Goal: Communication & Community: Share content

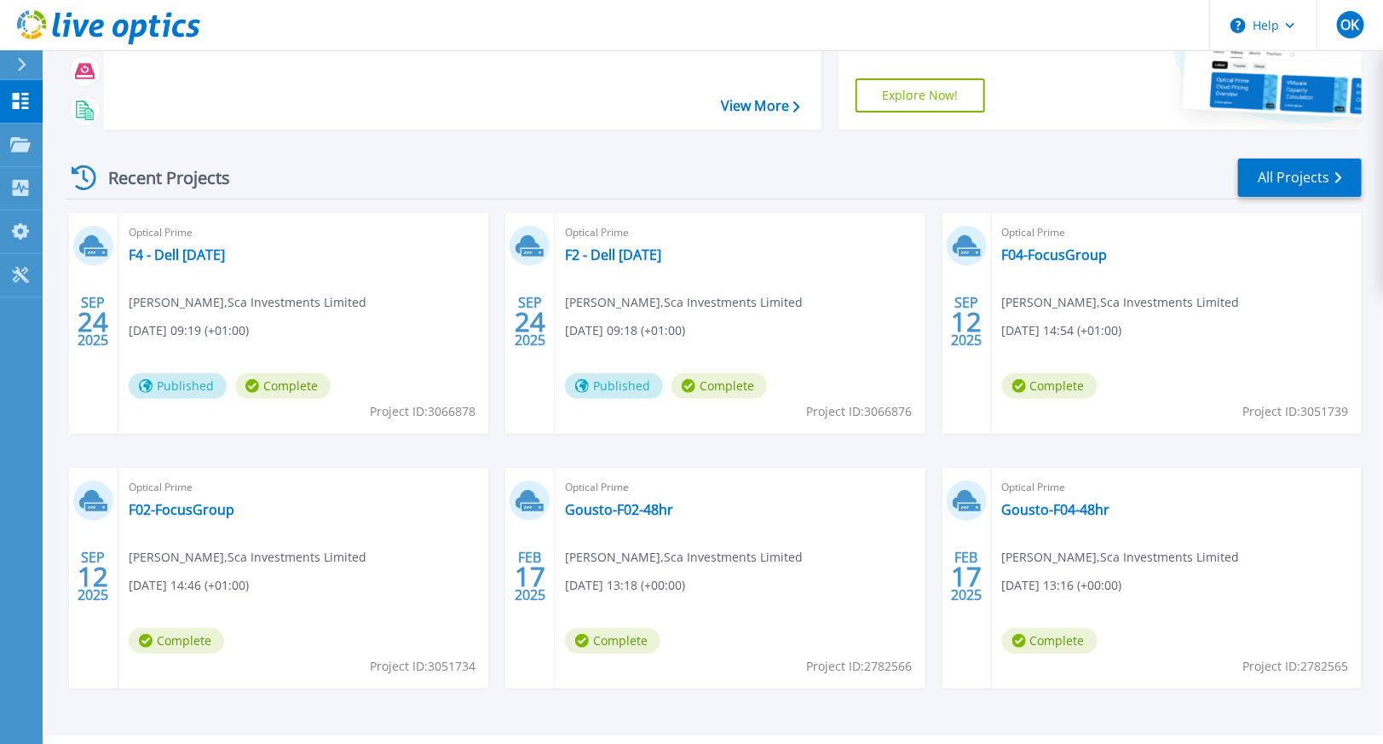
scroll to position [170, 0]
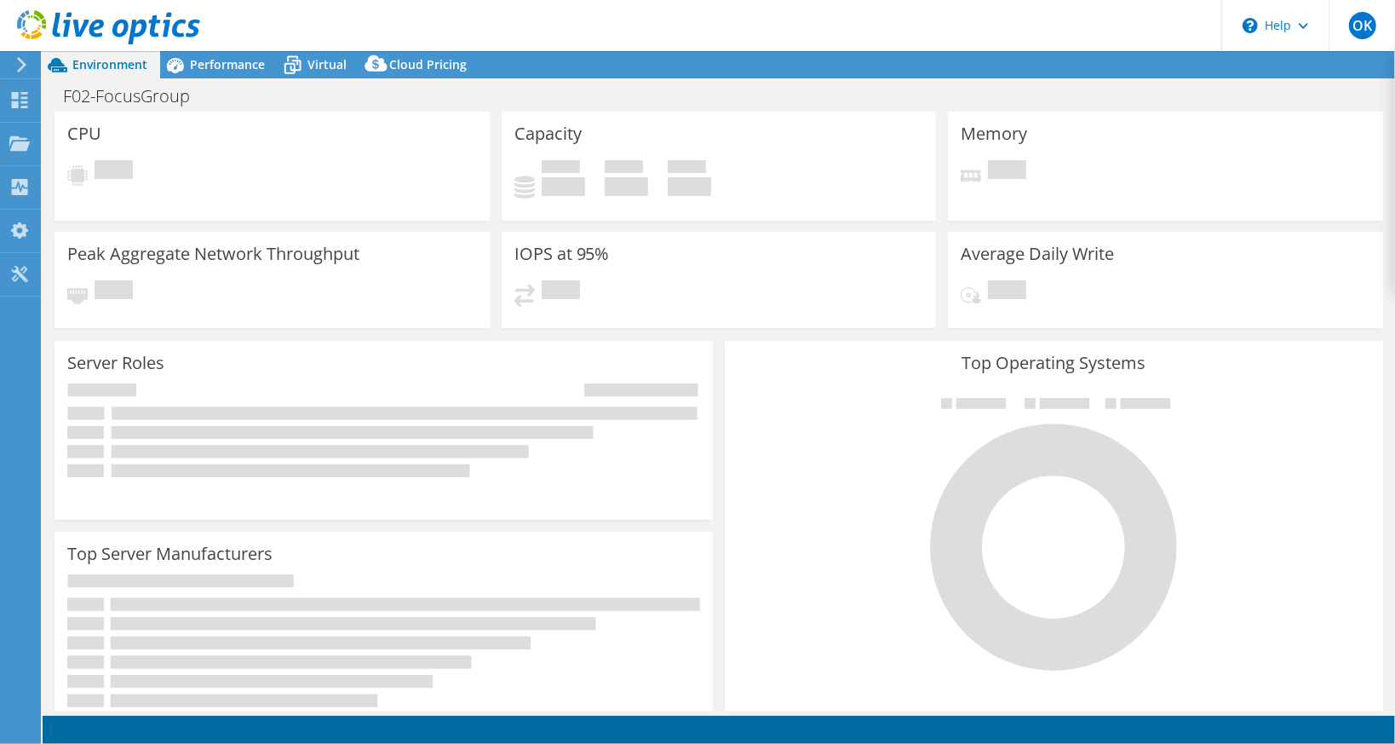
select select "EULondon"
select select "GBP"
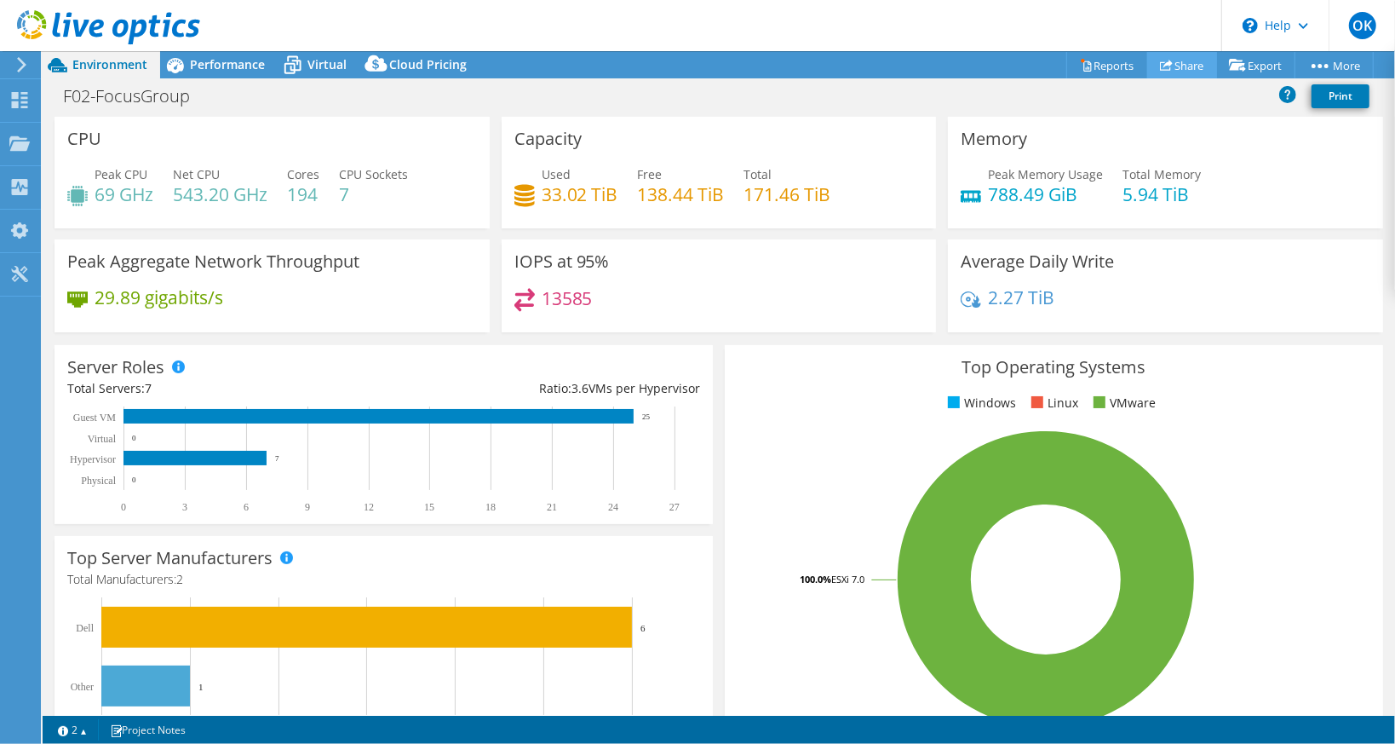
click at [1200, 72] on link "Share" at bounding box center [1183, 65] width 70 height 26
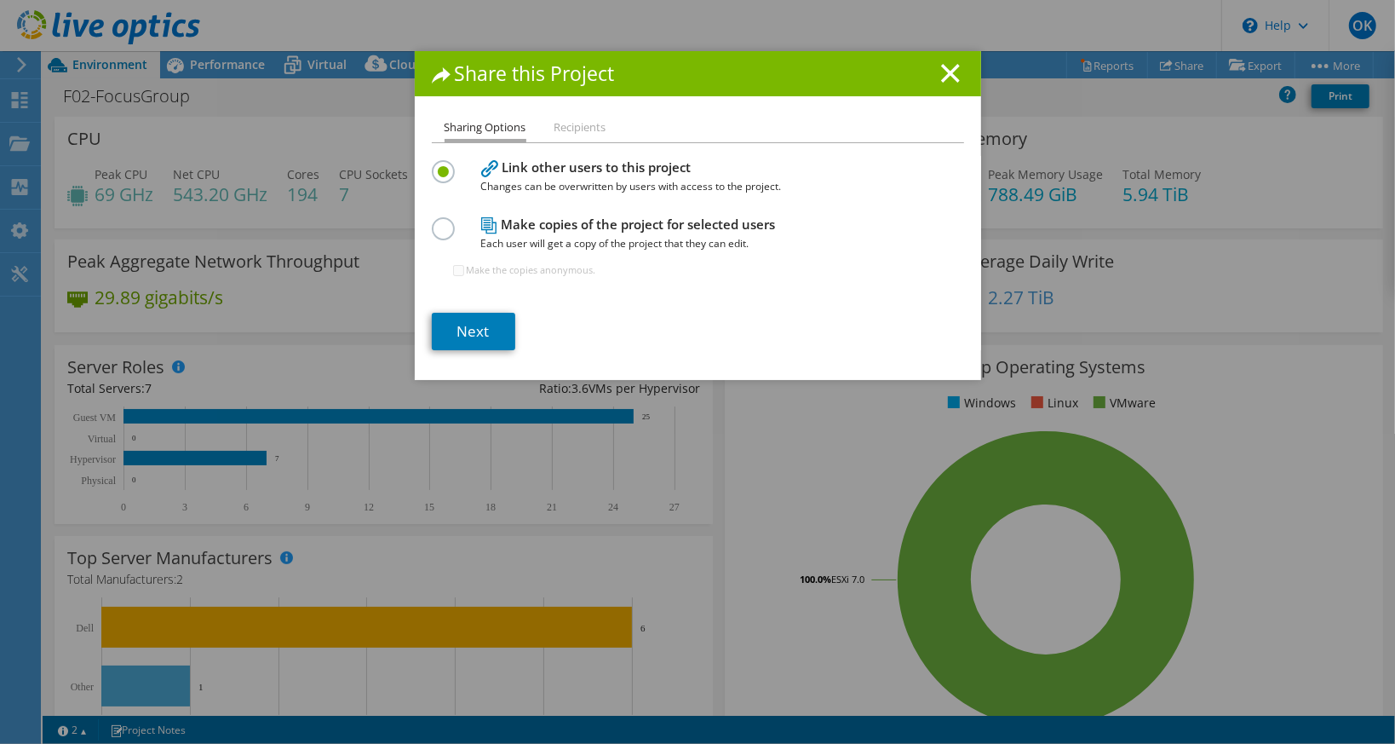
drag, startPoint x: 549, startPoint y: 242, endPoint x: 539, endPoint y: 239, distance: 10.8
click at [549, 242] on span "Each user will get a copy of the project that they can edit." at bounding box center [694, 243] width 426 height 19
click at [432, 222] on label at bounding box center [447, 219] width 30 height 4
click at [0, 0] on input "radio" at bounding box center [0, 0] width 0 height 0
click at [489, 319] on link "Next" at bounding box center [473, 331] width 83 height 37
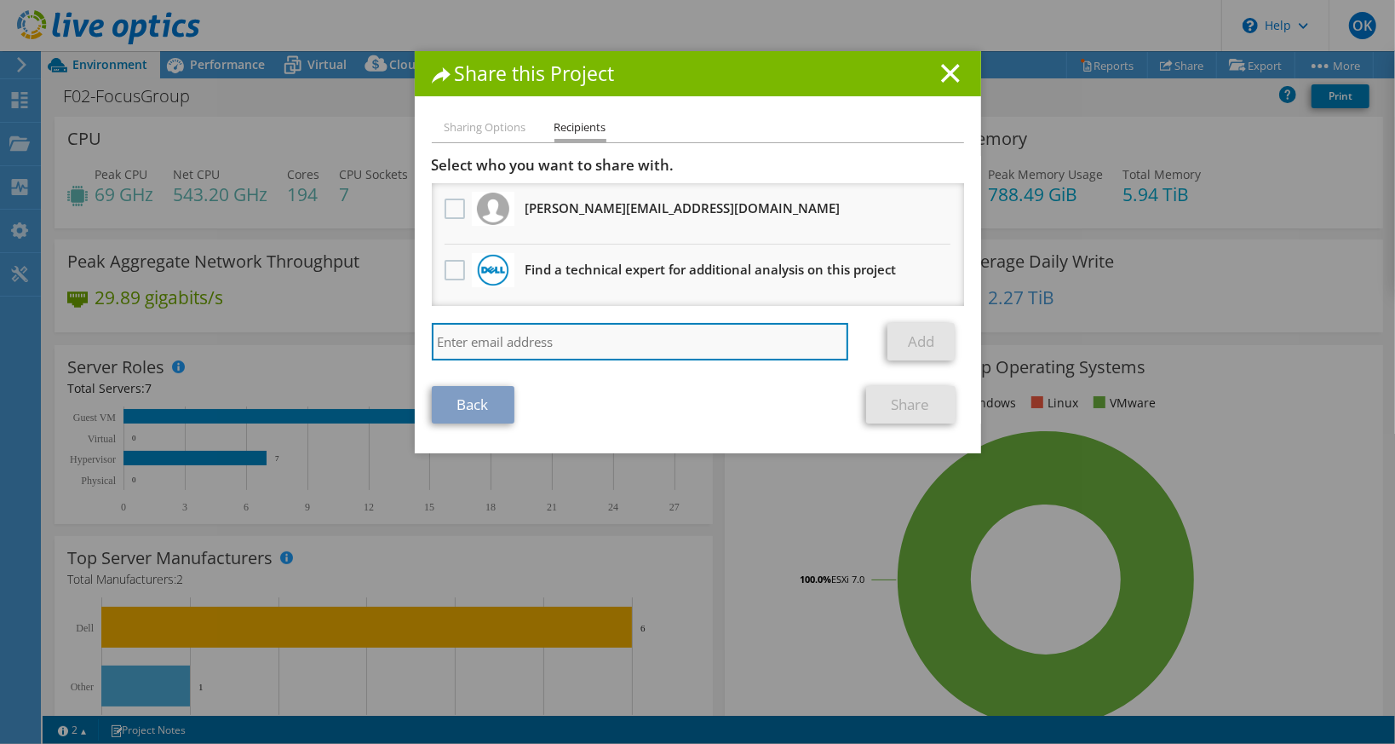
click at [506, 338] on input "search" at bounding box center [640, 341] width 417 height 37
click at [486, 136] on li "Sharing Options" at bounding box center [486, 128] width 82 height 21
click at [484, 130] on li "Sharing Options" at bounding box center [486, 128] width 82 height 21
click at [507, 386] on div "Back Share" at bounding box center [698, 404] width 532 height 37
click at [503, 389] on link "Back" at bounding box center [473, 404] width 83 height 37
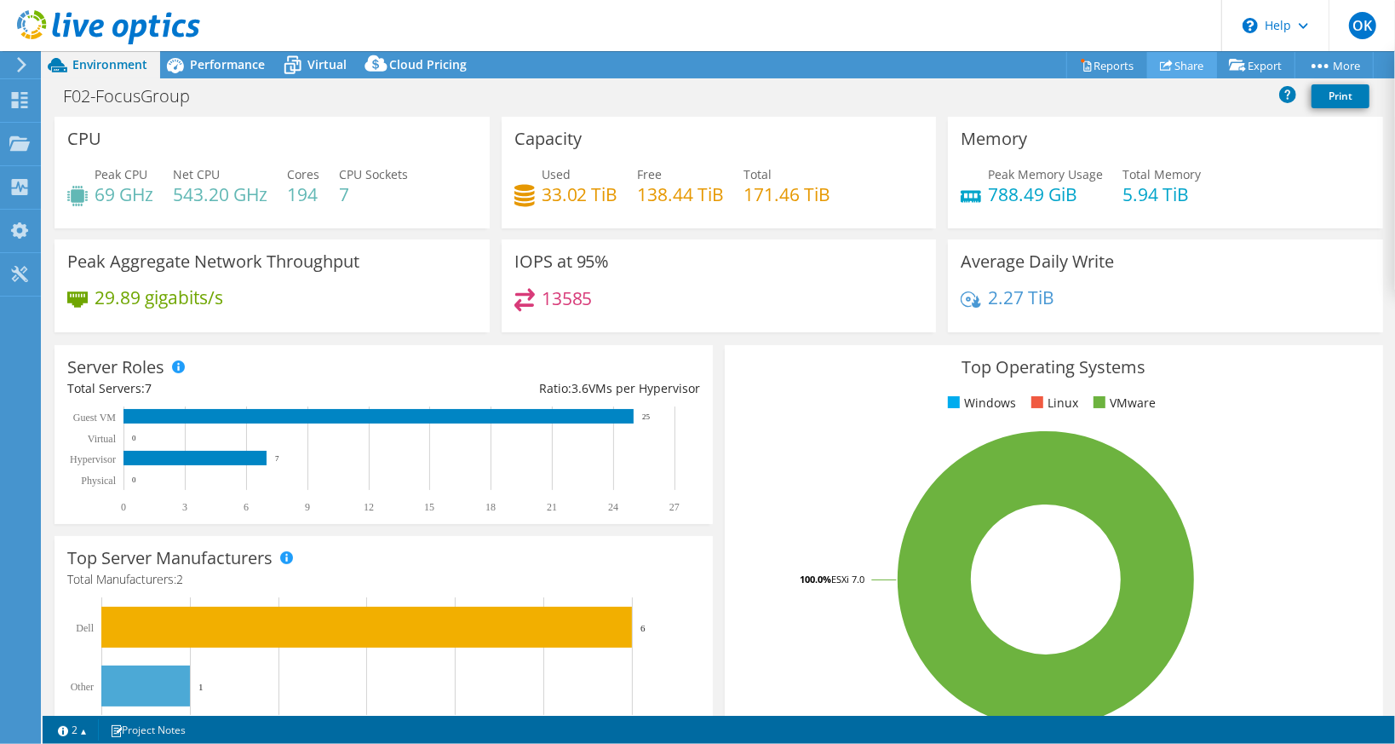
click at [1171, 60] on link "Share" at bounding box center [1183, 65] width 70 height 26
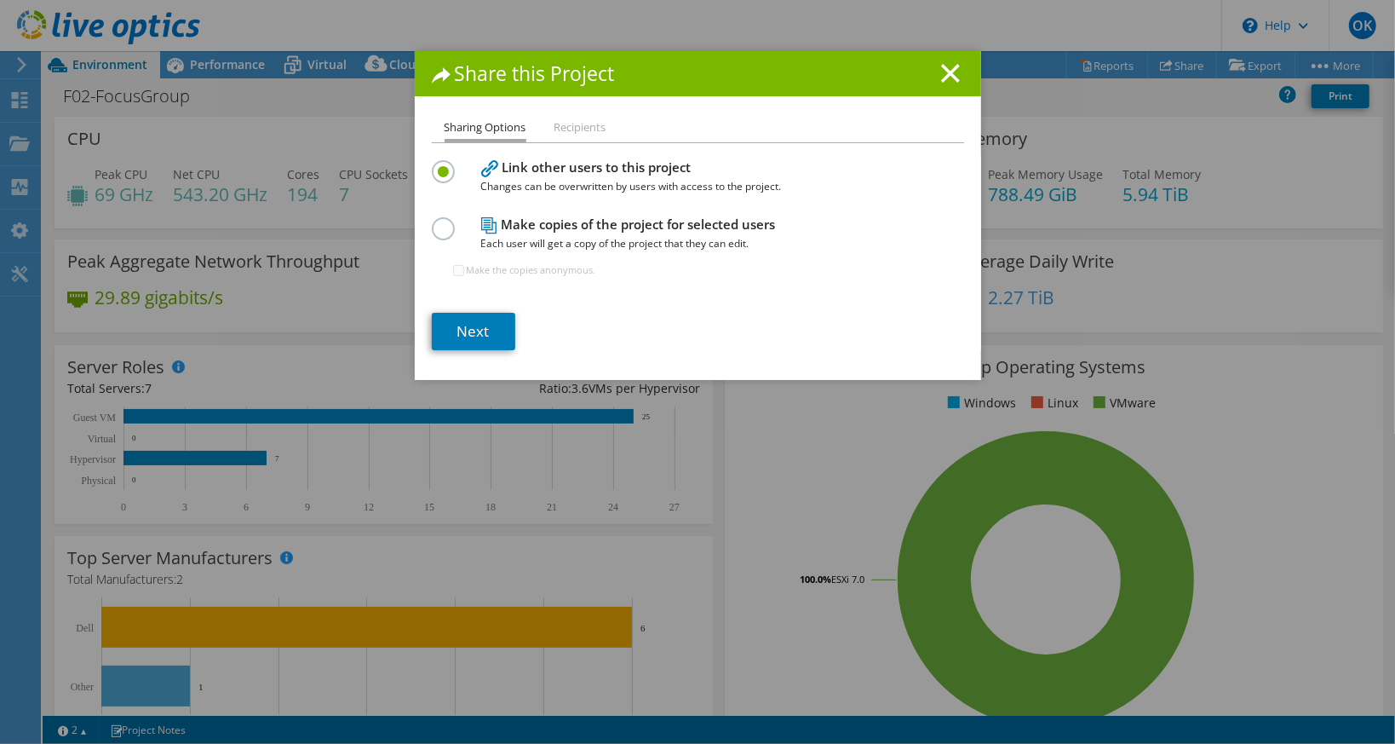
click at [444, 222] on label at bounding box center [447, 219] width 30 height 4
click at [0, 0] on input "radio" at bounding box center [0, 0] width 0 height 0
click at [432, 164] on label at bounding box center [447, 162] width 30 height 4
click at [0, 0] on input "radio" at bounding box center [0, 0] width 0 height 0
drag, startPoint x: 595, startPoint y: 129, endPoint x: 584, endPoint y: 130, distance: 11.1
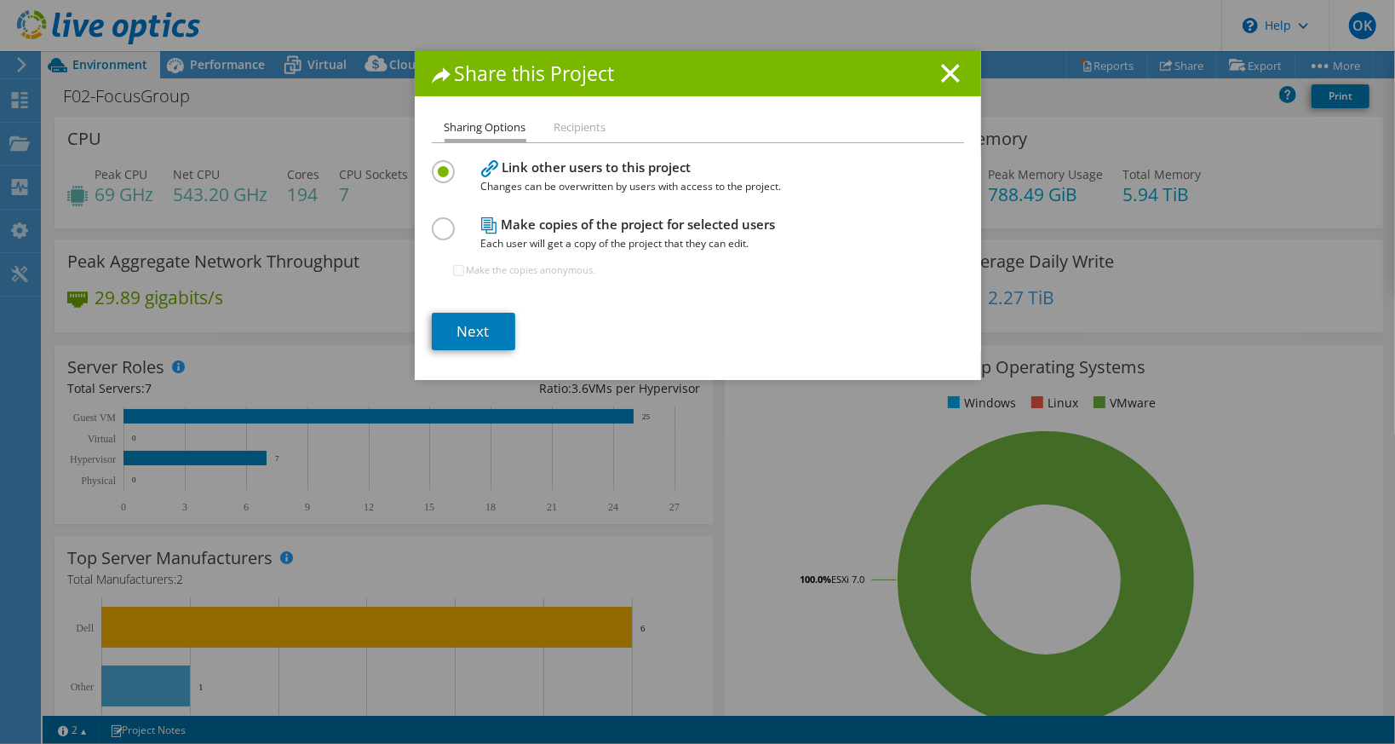
click at [594, 129] on li "Recipients" at bounding box center [581, 128] width 52 height 21
click at [434, 240] on div "Make copies of the project for selected users Each user will get a copy of the …" at bounding box center [698, 254] width 532 height 83
click at [436, 222] on label at bounding box center [447, 219] width 30 height 4
click at [0, 0] on input "radio" at bounding box center [0, 0] width 0 height 0
click at [489, 331] on link "Next" at bounding box center [473, 331] width 83 height 37
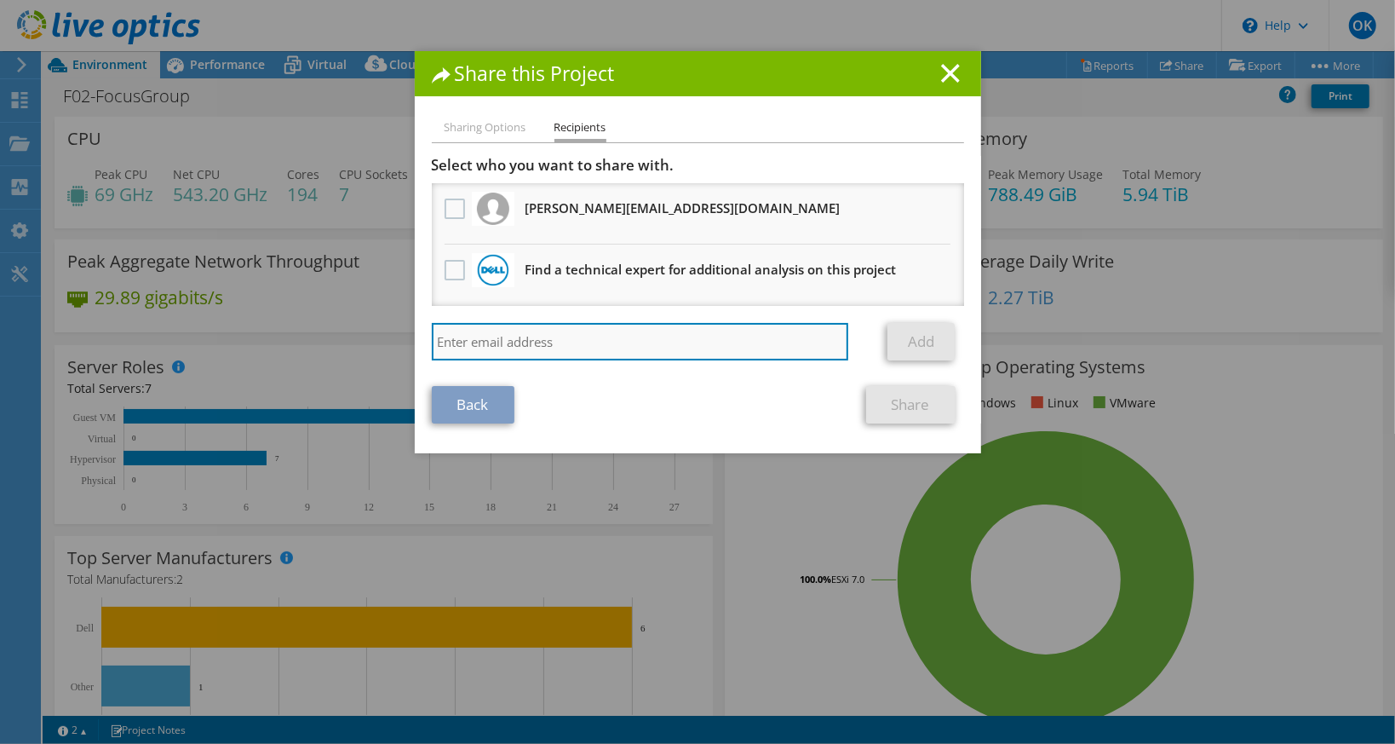
click at [642, 335] on input "search" at bounding box center [640, 341] width 417 height 37
click at [498, 125] on li "Sharing Options" at bounding box center [486, 128] width 82 height 21
click at [450, 265] on label at bounding box center [457, 270] width 25 height 20
click at [0, 0] on input "checkbox" at bounding box center [0, 0] width 0 height 0
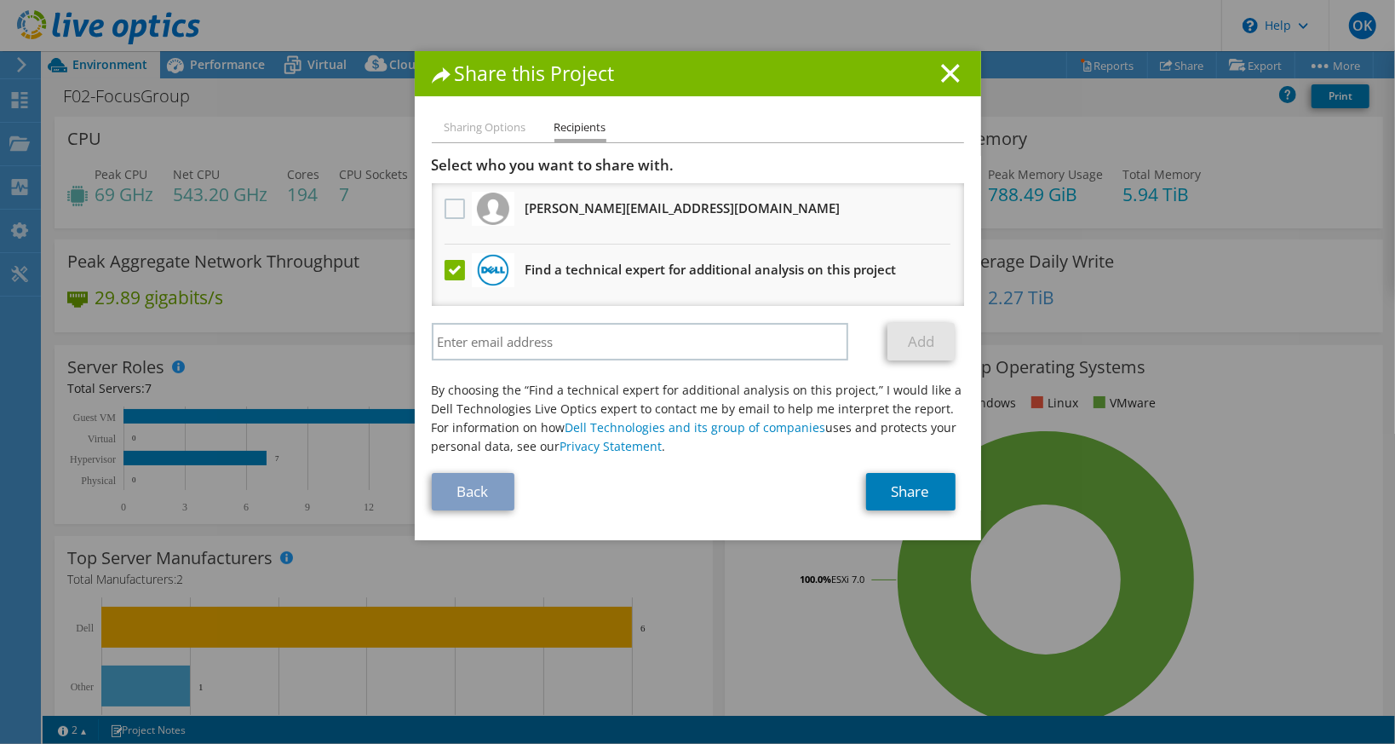
click at [445, 271] on label at bounding box center [457, 270] width 25 height 20
click at [0, 0] on input "checkbox" at bounding box center [0, 0] width 0 height 0
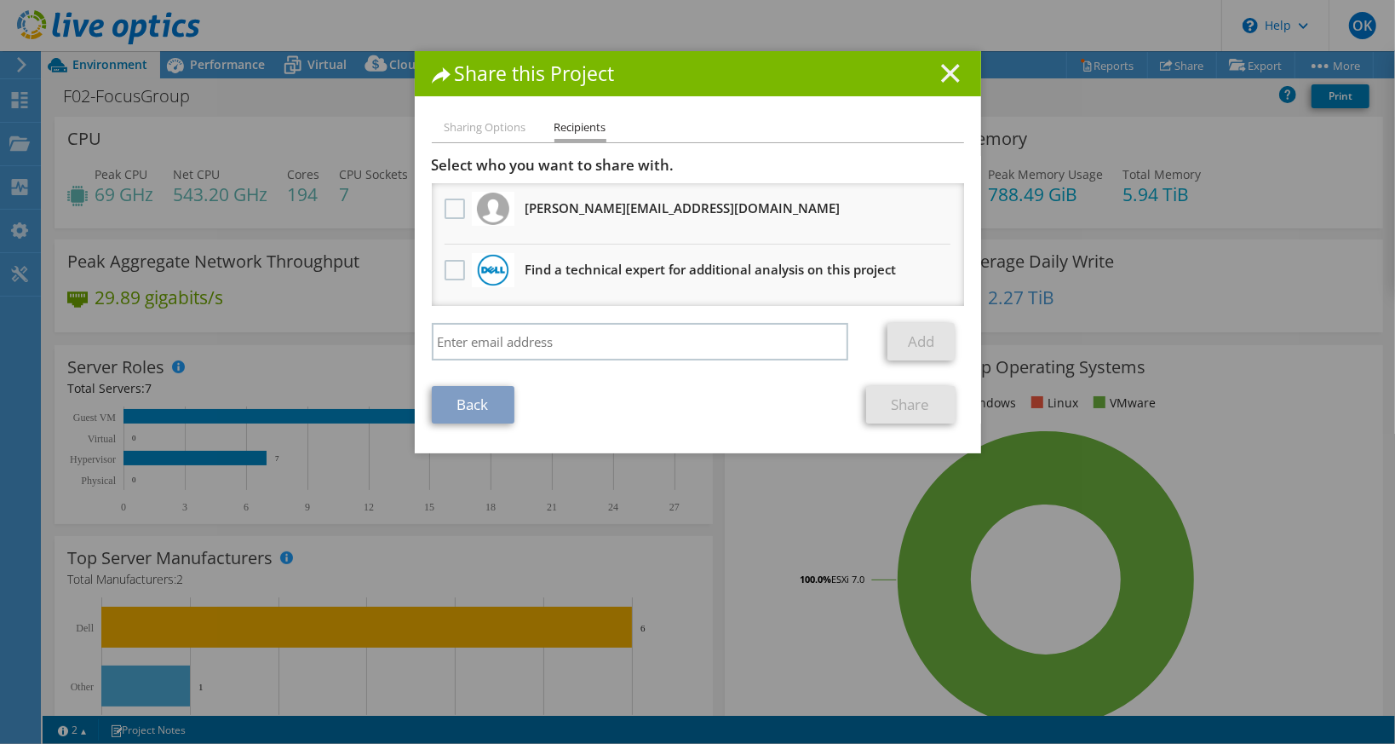
click at [941, 76] on icon at bounding box center [950, 73] width 19 height 19
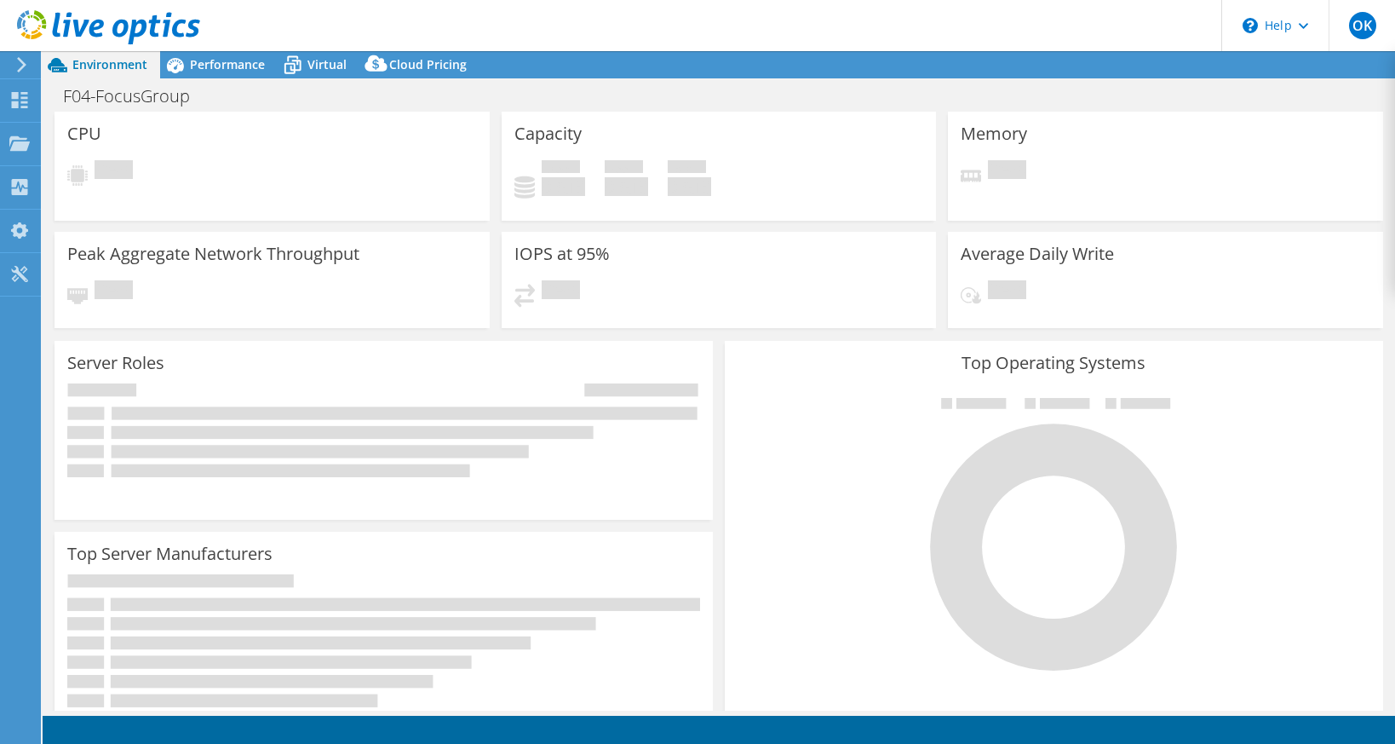
select select "EULondon"
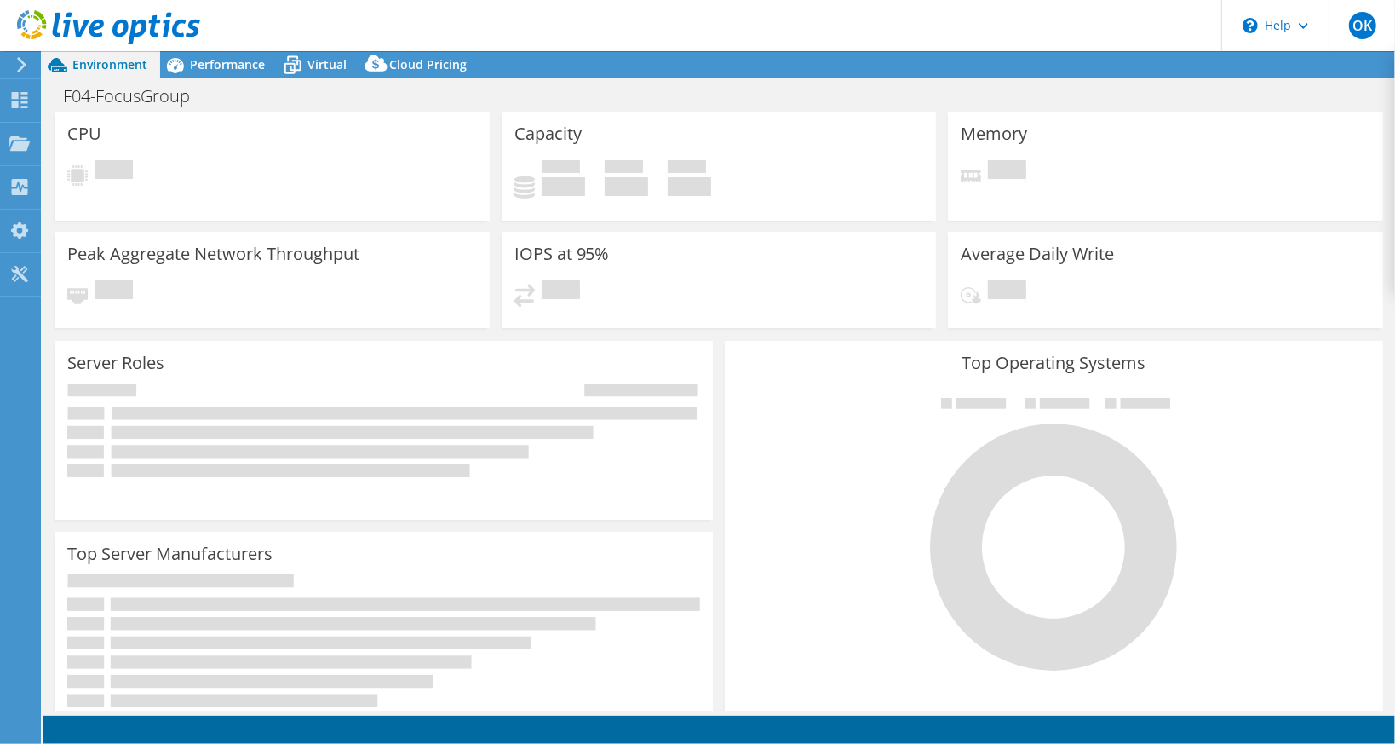
select select "EULondon"
select select "GBP"
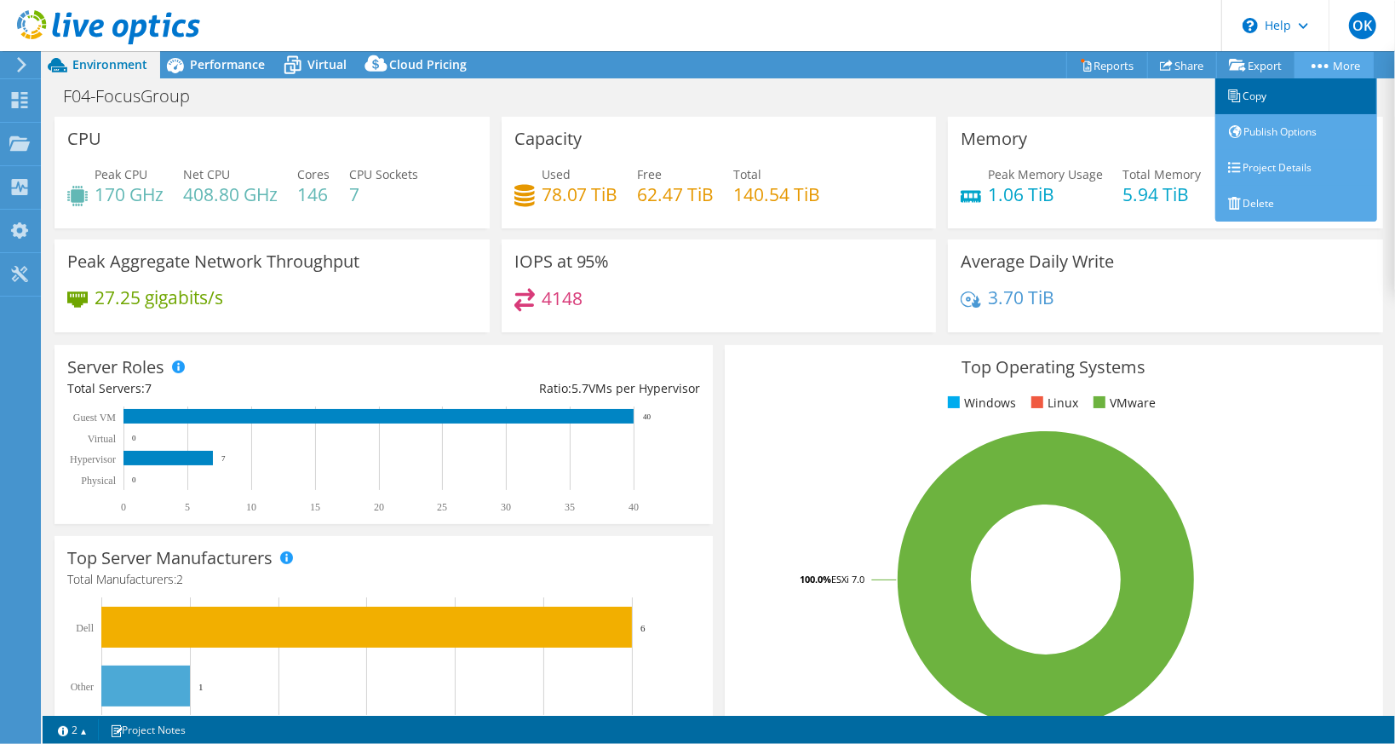
click at [1269, 107] on link "Copy" at bounding box center [1297, 96] width 162 height 36
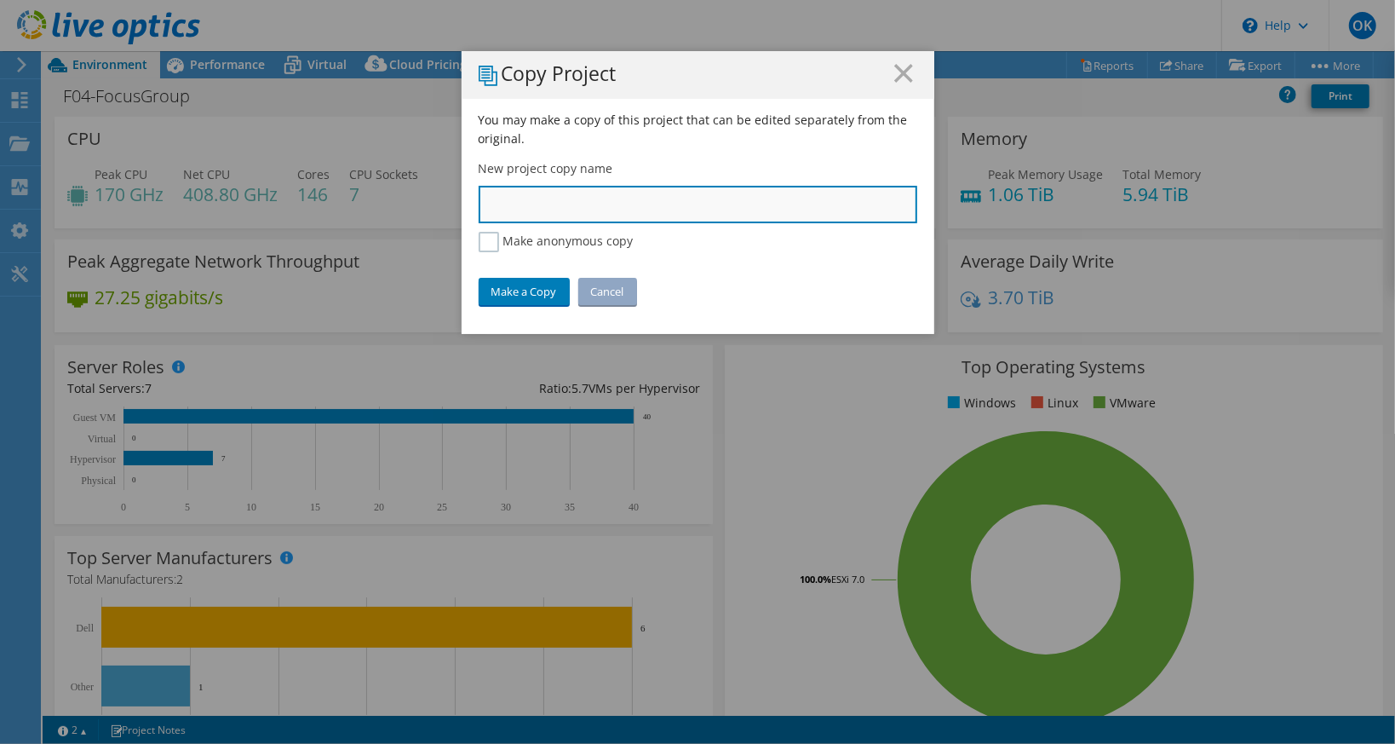
click at [647, 212] on input "text" at bounding box center [698, 204] width 439 height 37
type input "F04-NovaTech"
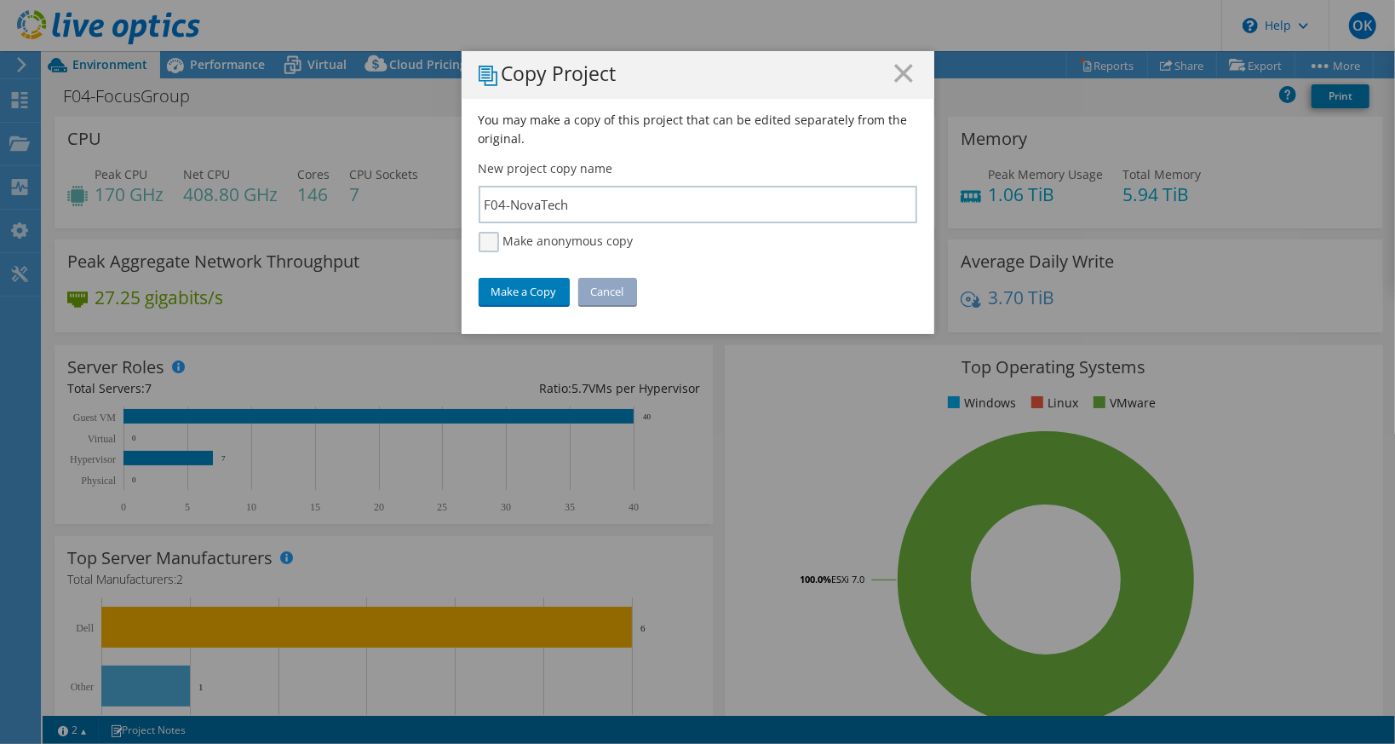
click at [587, 242] on label "Make anonymous copy" at bounding box center [556, 242] width 155 height 20
click at [0, 0] on input "Make anonymous copy" at bounding box center [0, 0] width 0 height 0
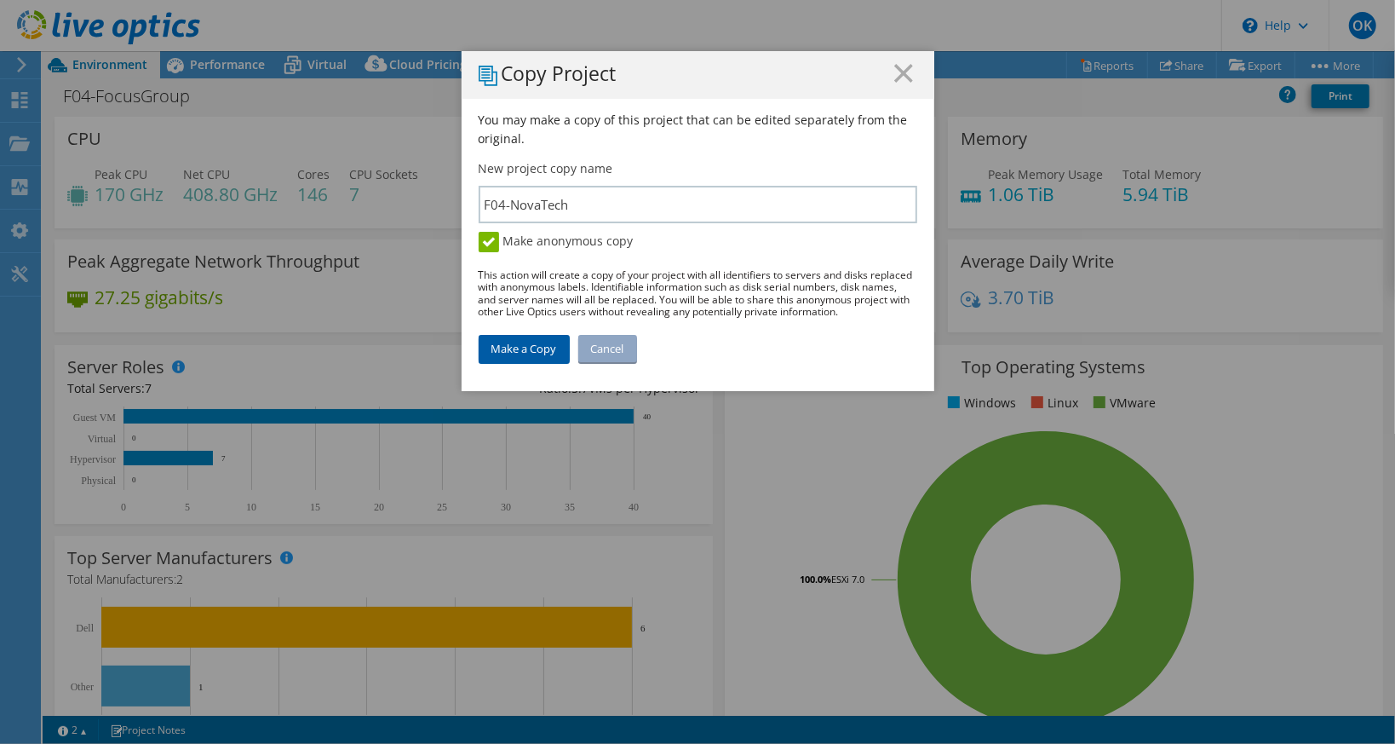
click at [539, 339] on link "Make a Copy" at bounding box center [524, 348] width 91 height 27
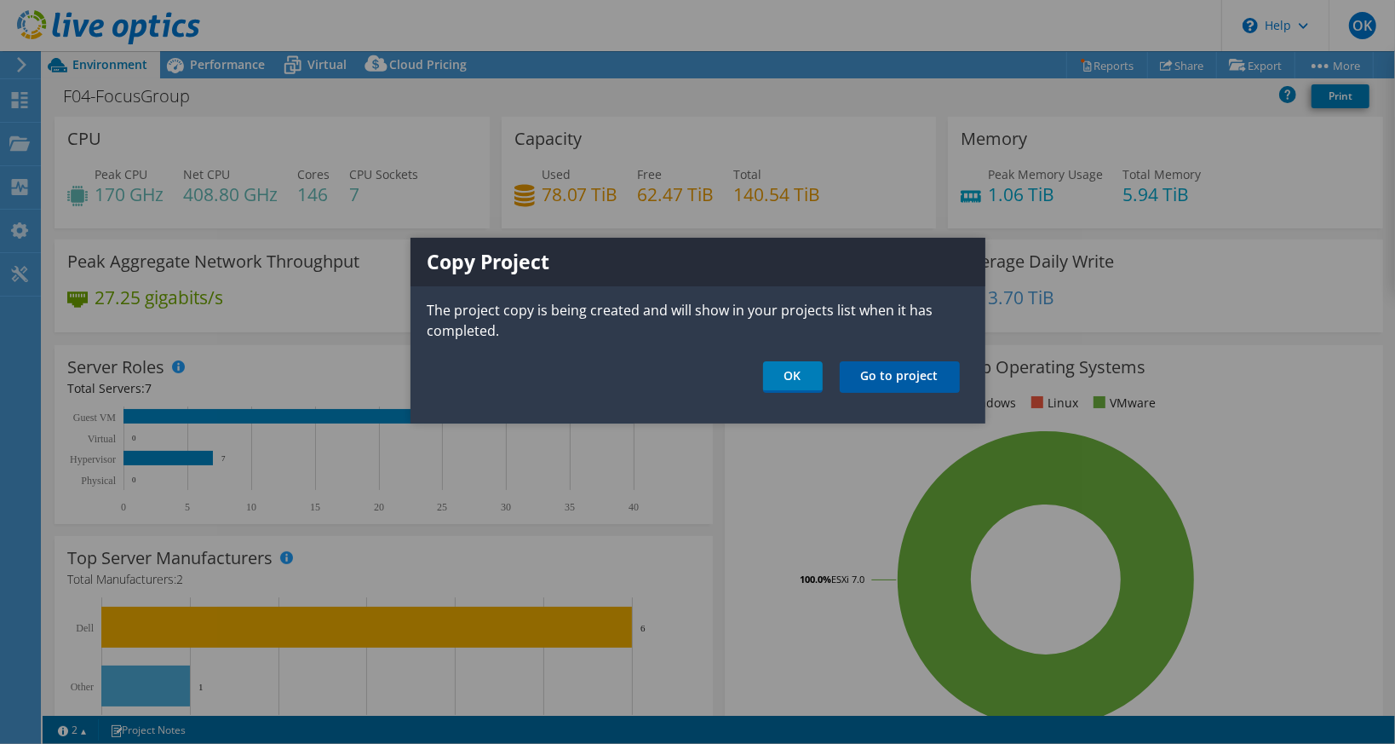
click at [910, 383] on link "Go to project" at bounding box center [900, 377] width 120 height 32
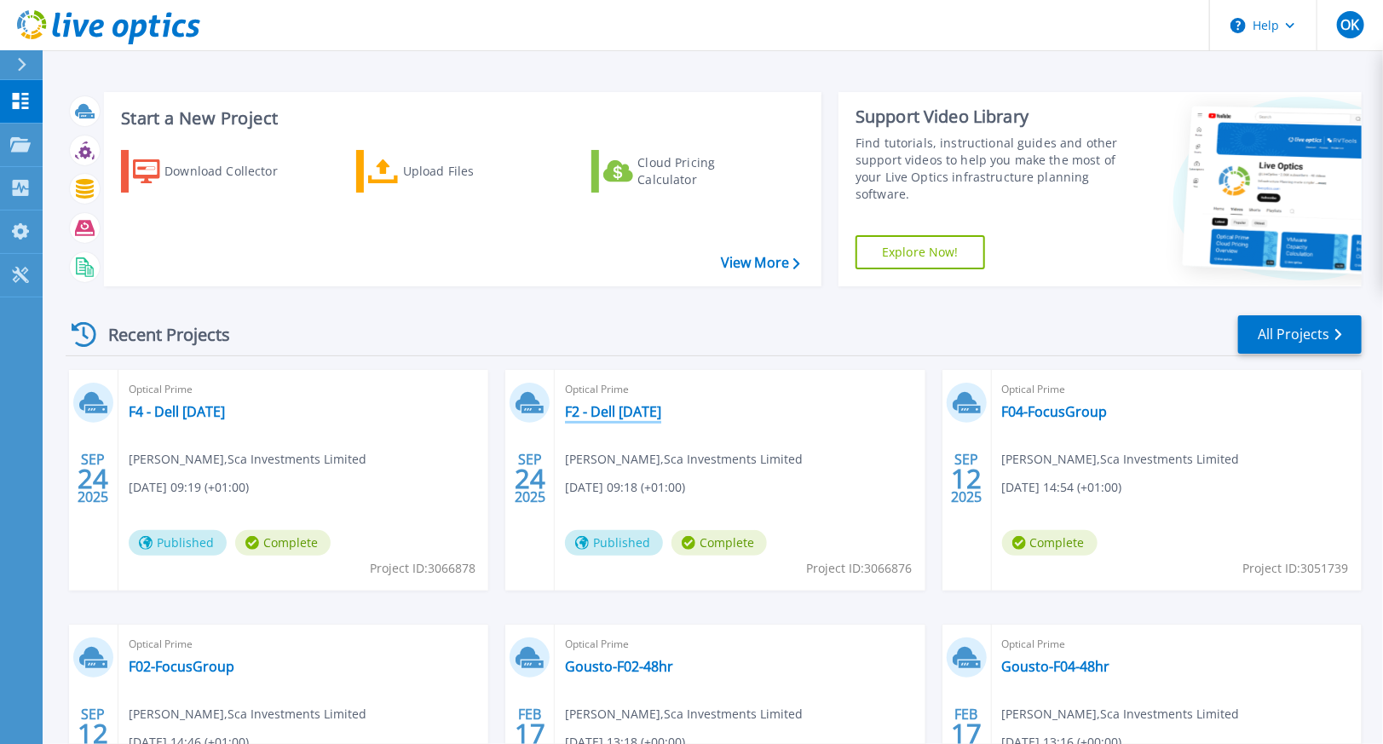
click at [654, 404] on link "F2 - Dell [DATE]" at bounding box center [613, 411] width 96 height 17
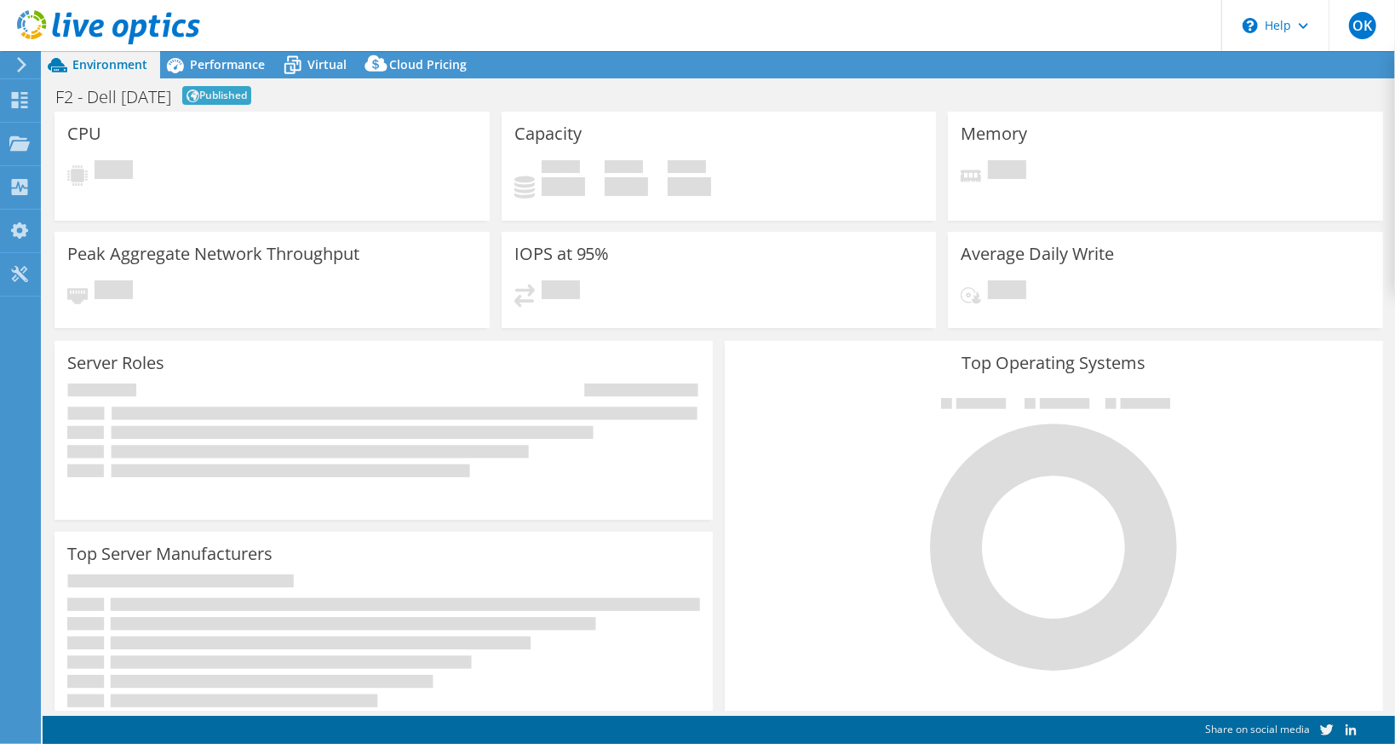
select select "USD"
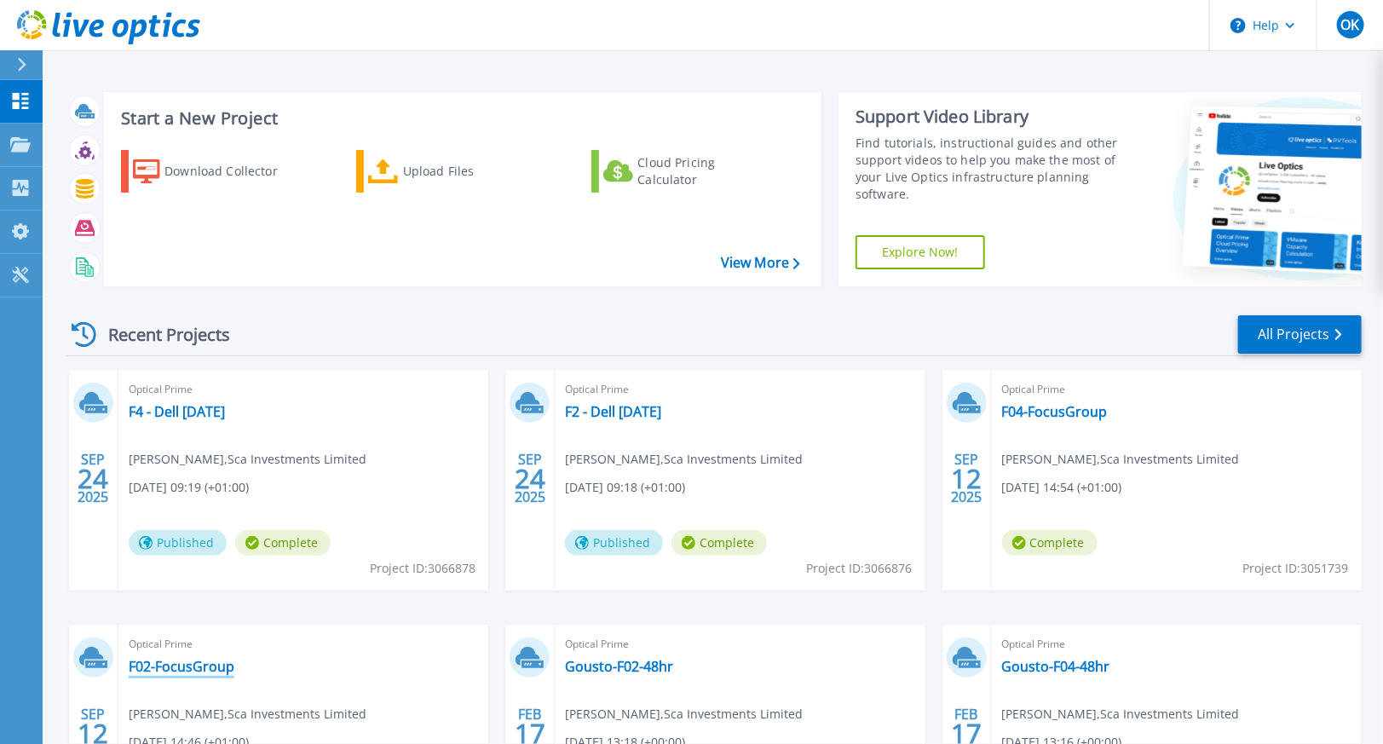
click at [205, 659] on link "F02-FocusGroup" at bounding box center [182, 666] width 106 height 17
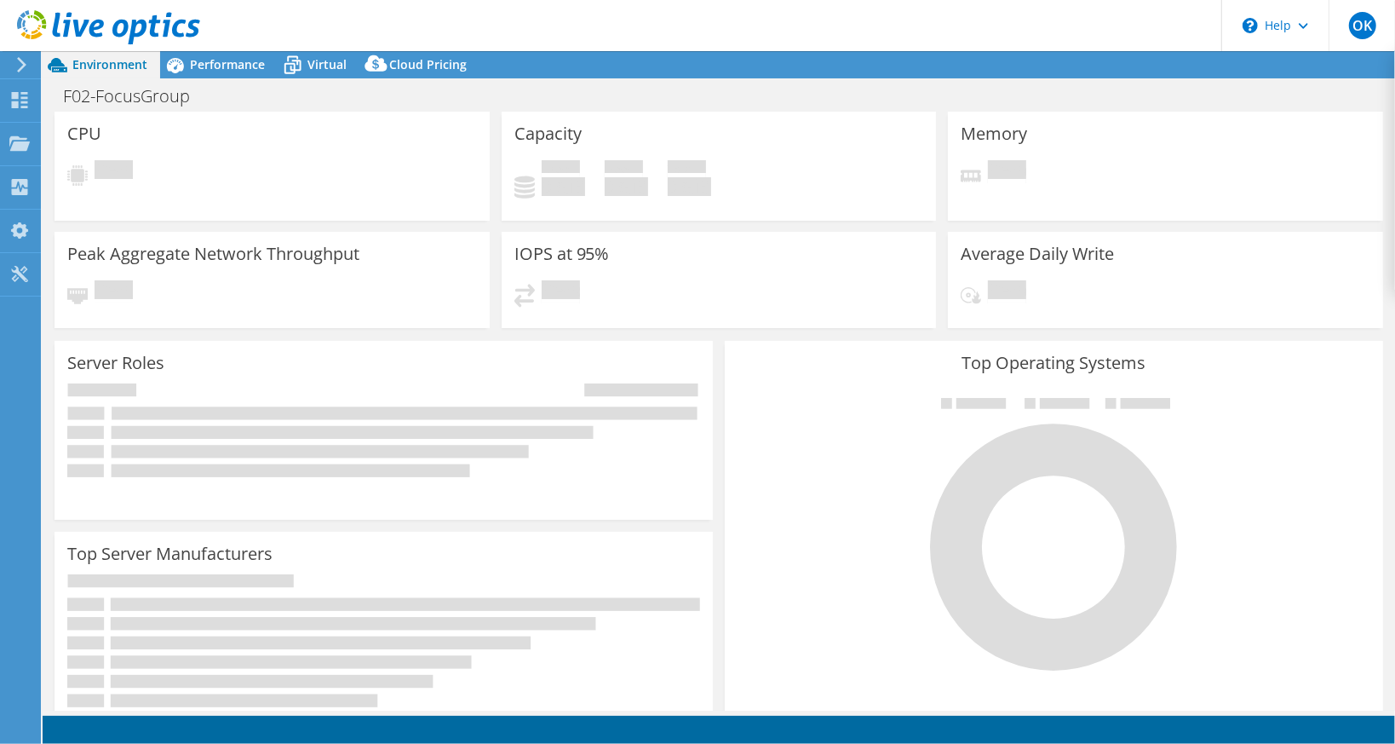
select select "EULondon"
select select "GBP"
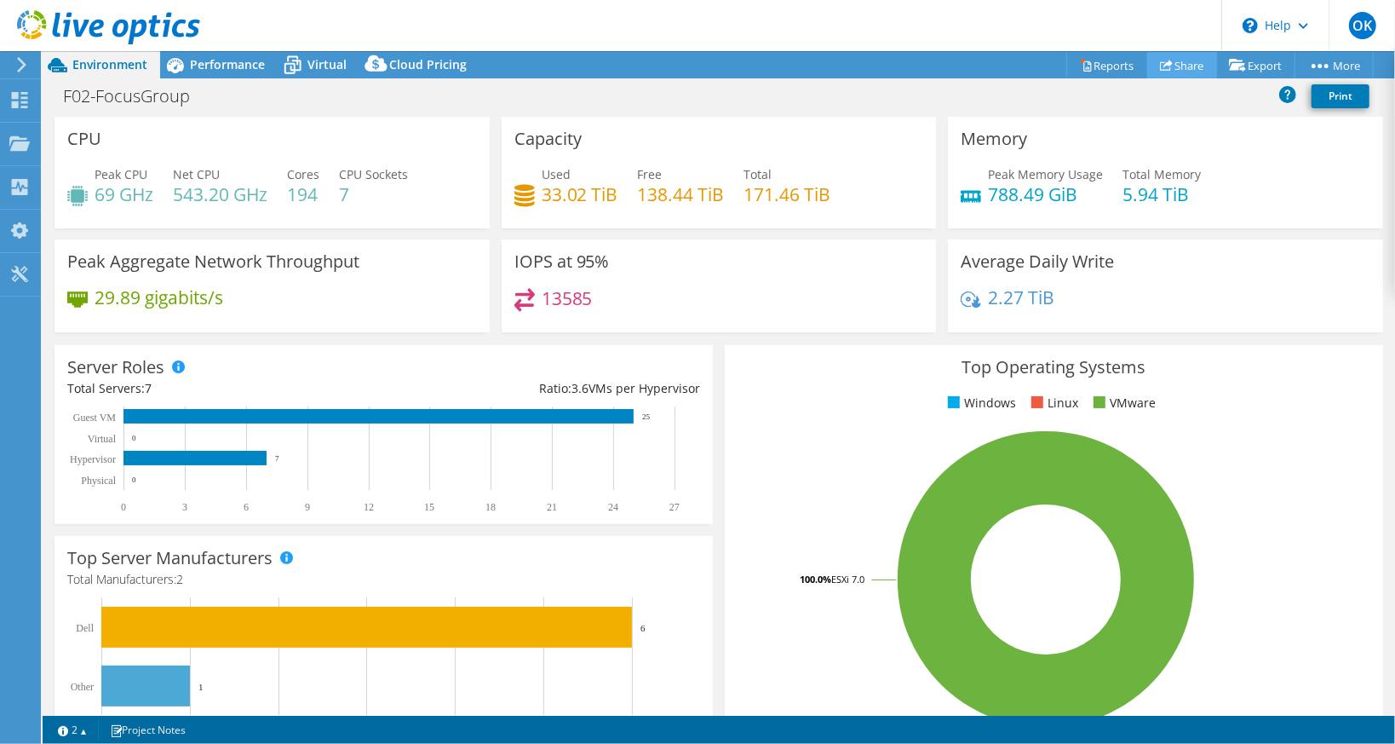
click at [1178, 67] on link "Share" at bounding box center [1183, 65] width 70 height 26
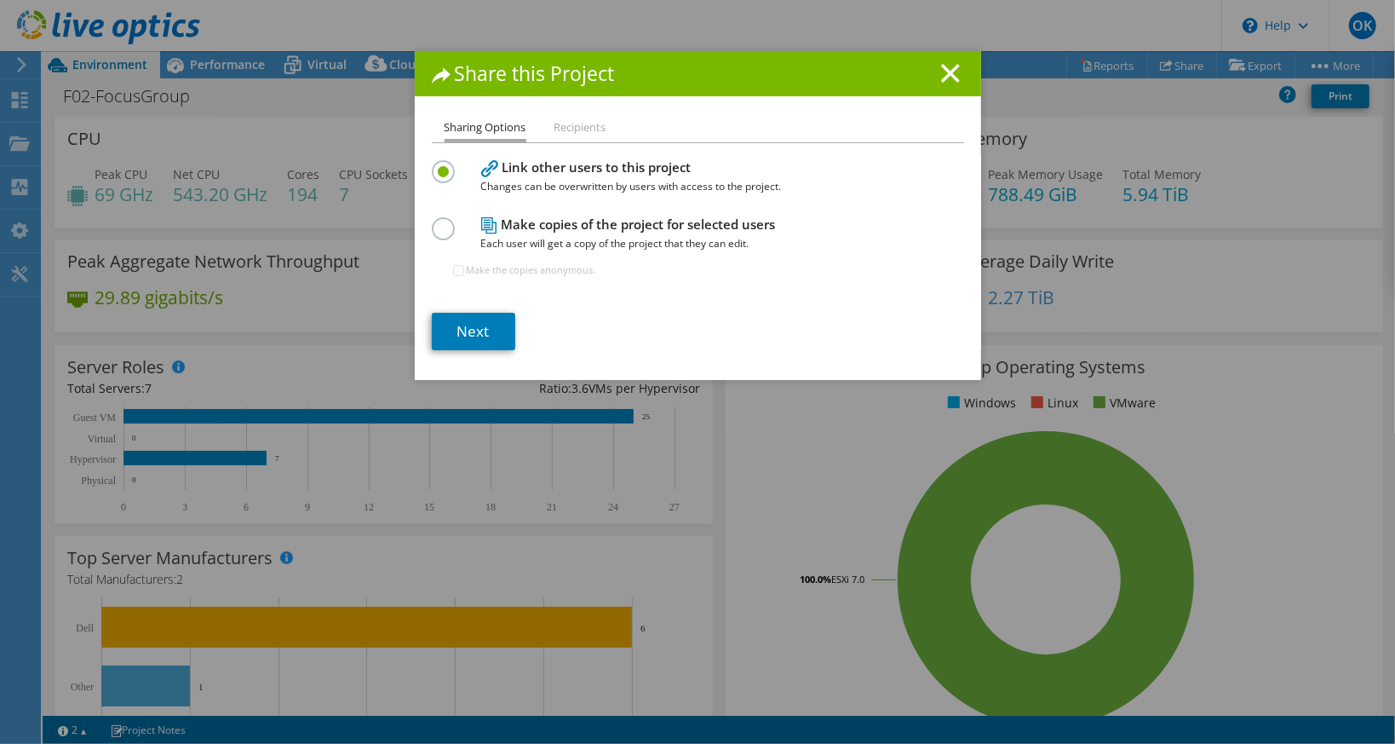
click at [432, 222] on label at bounding box center [447, 219] width 30 height 4
click at [0, 0] on input "radio" at bounding box center [0, 0] width 0 height 0
click at [442, 164] on label at bounding box center [447, 162] width 30 height 4
click at [0, 0] on input "radio" at bounding box center [0, 0] width 0 height 0
click at [486, 331] on link "Next" at bounding box center [473, 331] width 83 height 37
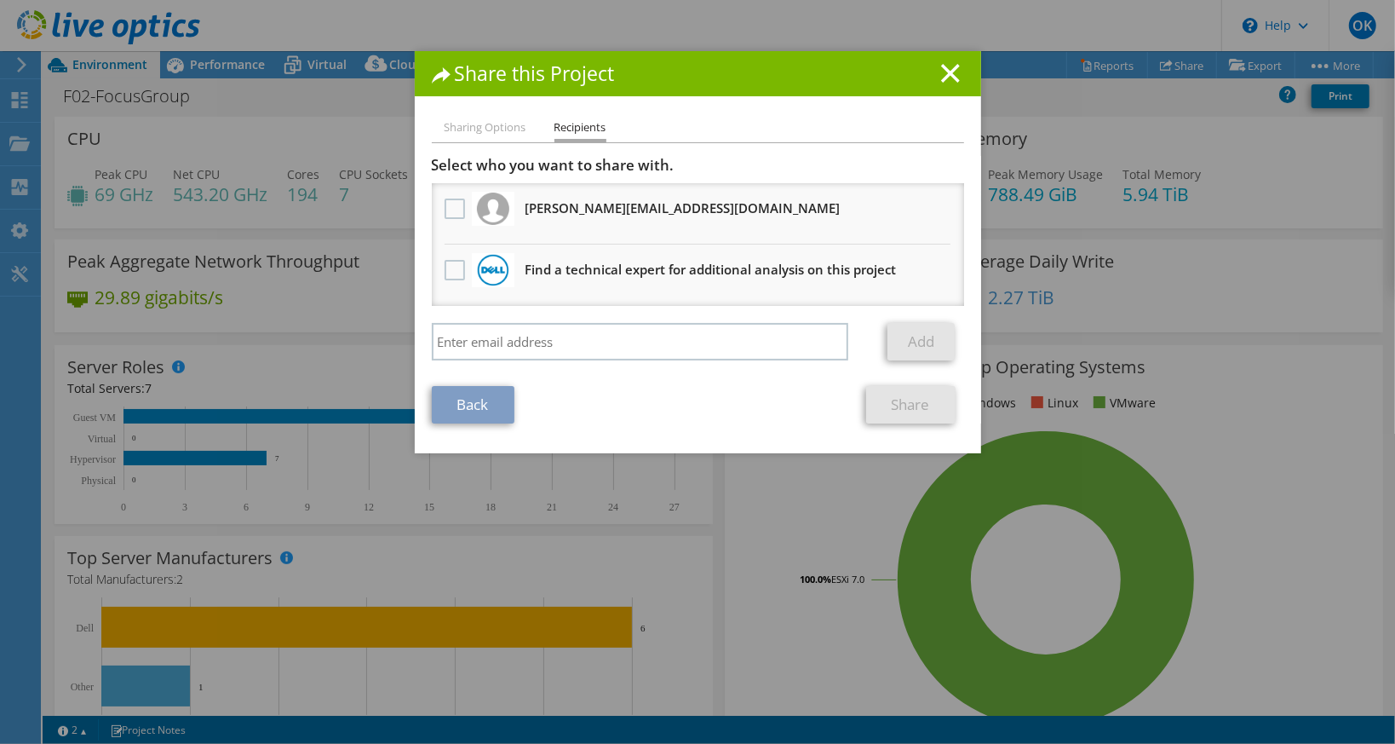
click at [927, 406] on link "Share" at bounding box center [910, 404] width 89 height 37
click at [553, 348] on input "search" at bounding box center [640, 341] width 417 height 37
click at [480, 395] on link "Back" at bounding box center [473, 404] width 83 height 37
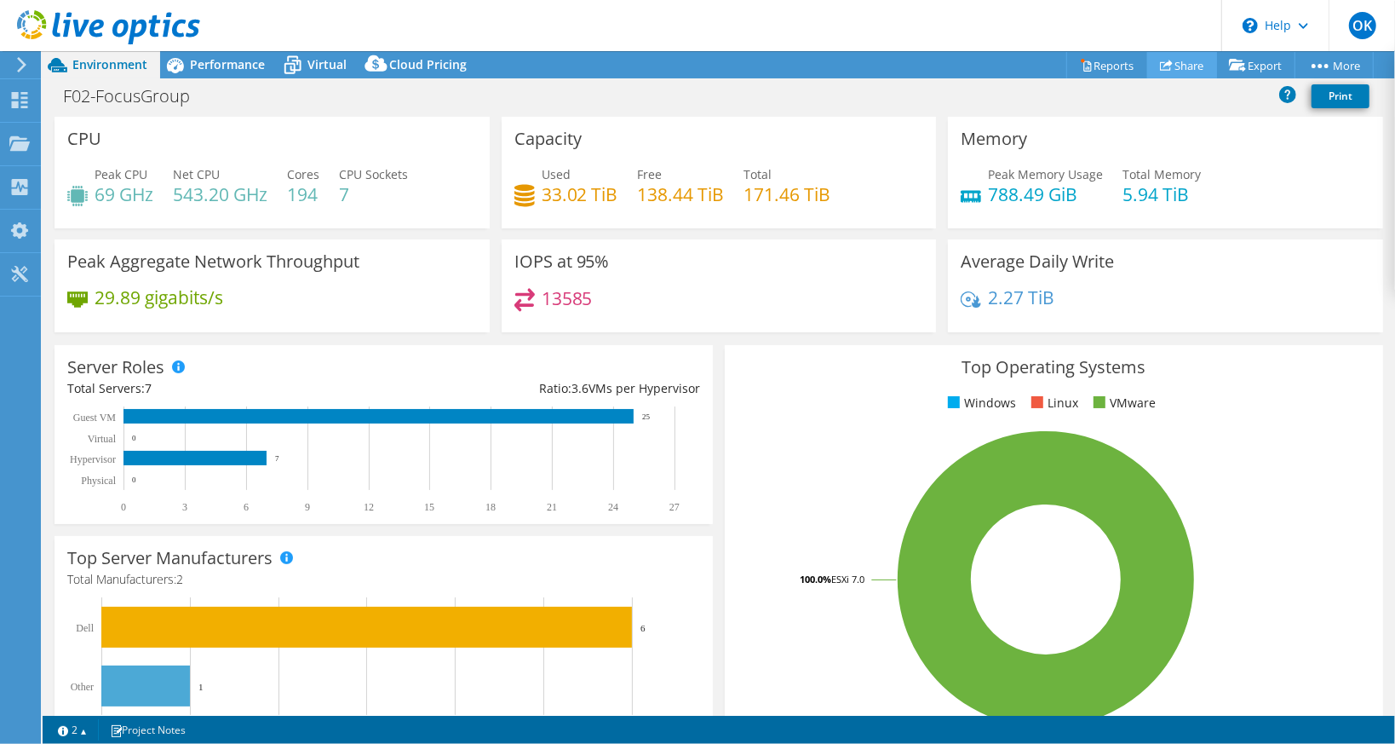
click at [1165, 70] on link "Share" at bounding box center [1183, 65] width 70 height 26
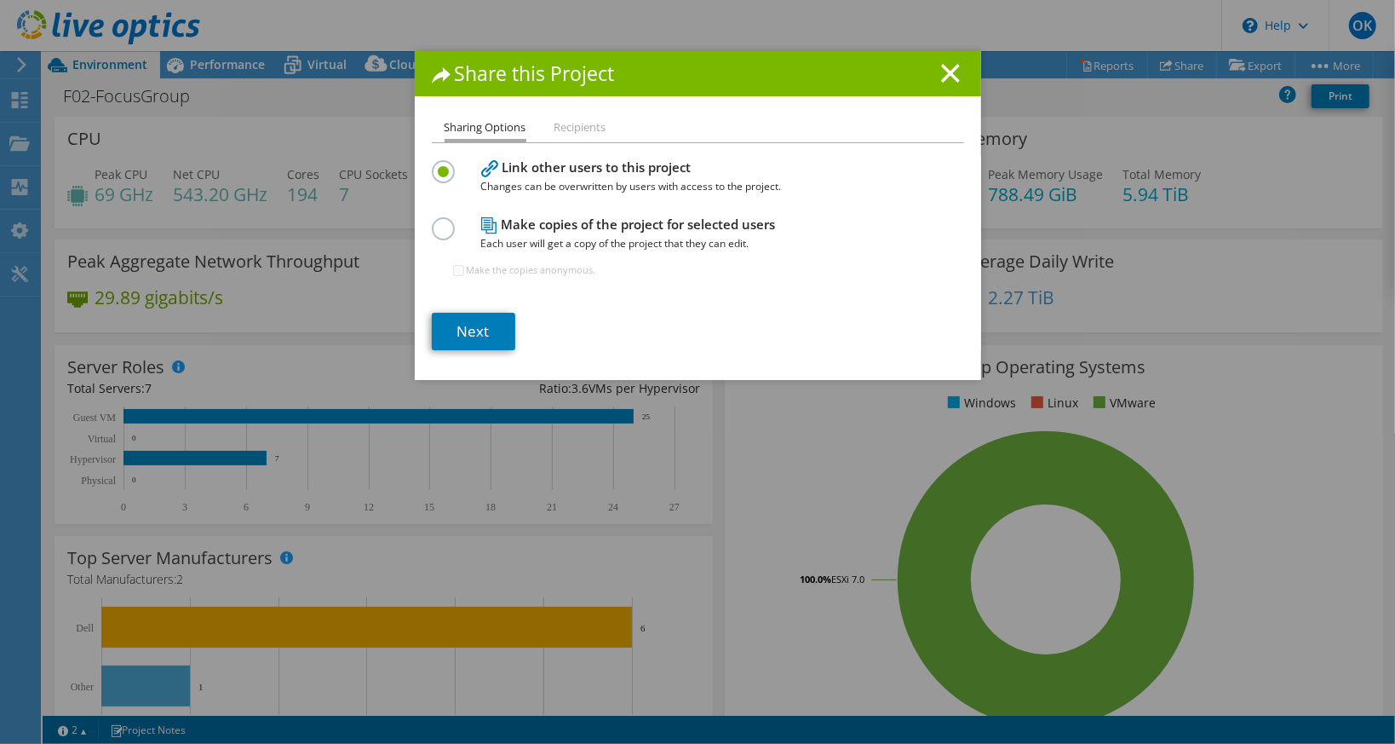
click at [559, 130] on li "Recipients" at bounding box center [581, 128] width 52 height 21
click at [468, 314] on link "Next" at bounding box center [473, 331] width 83 height 37
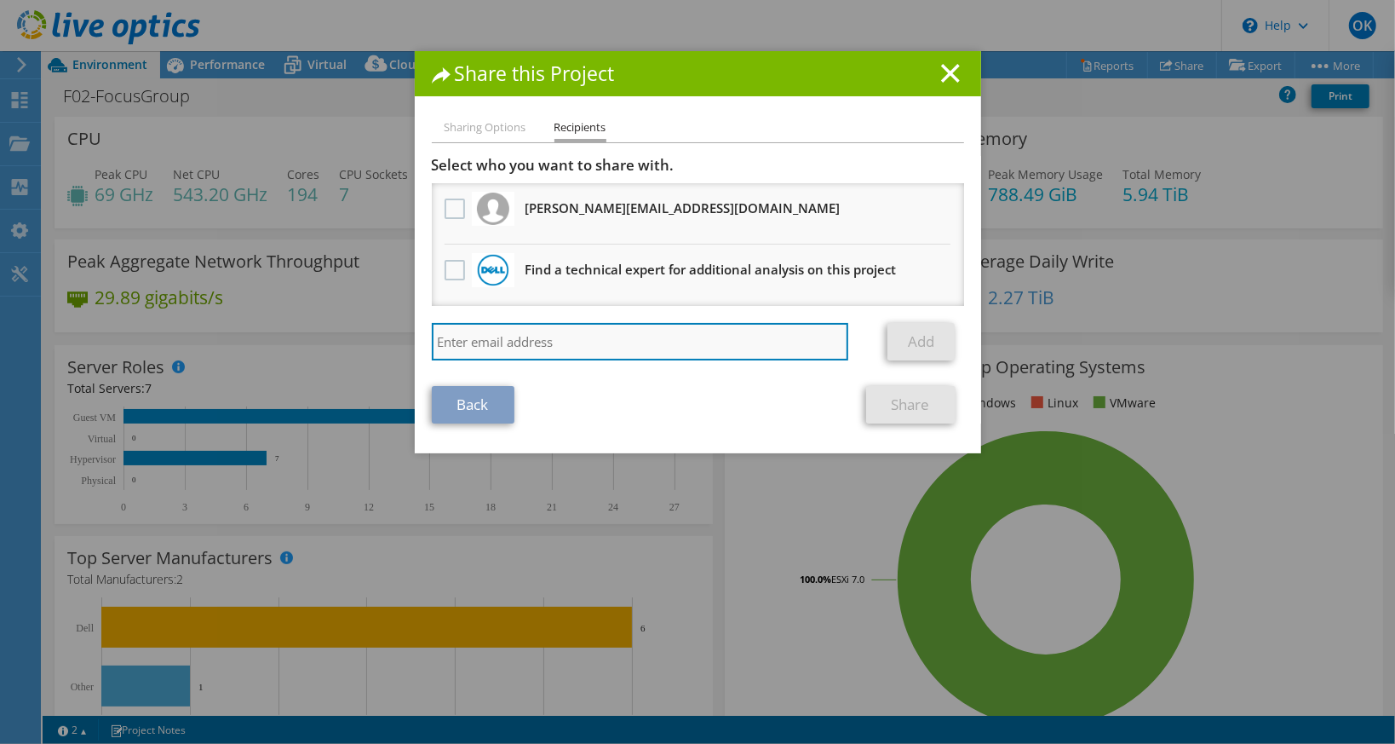
click at [491, 335] on input "search" at bounding box center [640, 341] width 417 height 37
type input "e"
type input "[PERSON_NAME][EMAIL_ADDRESS][DOMAIN_NAME]"
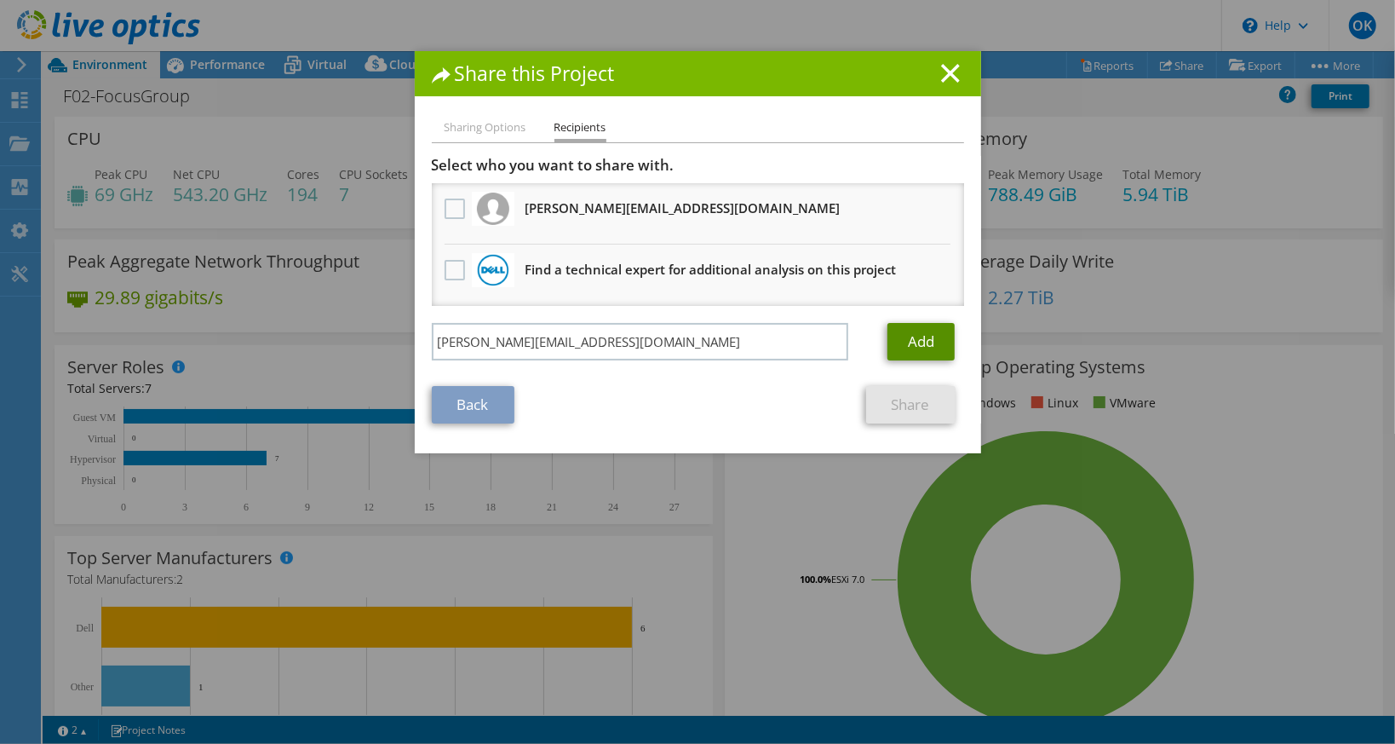
click at [942, 339] on link "Add" at bounding box center [921, 341] width 67 height 37
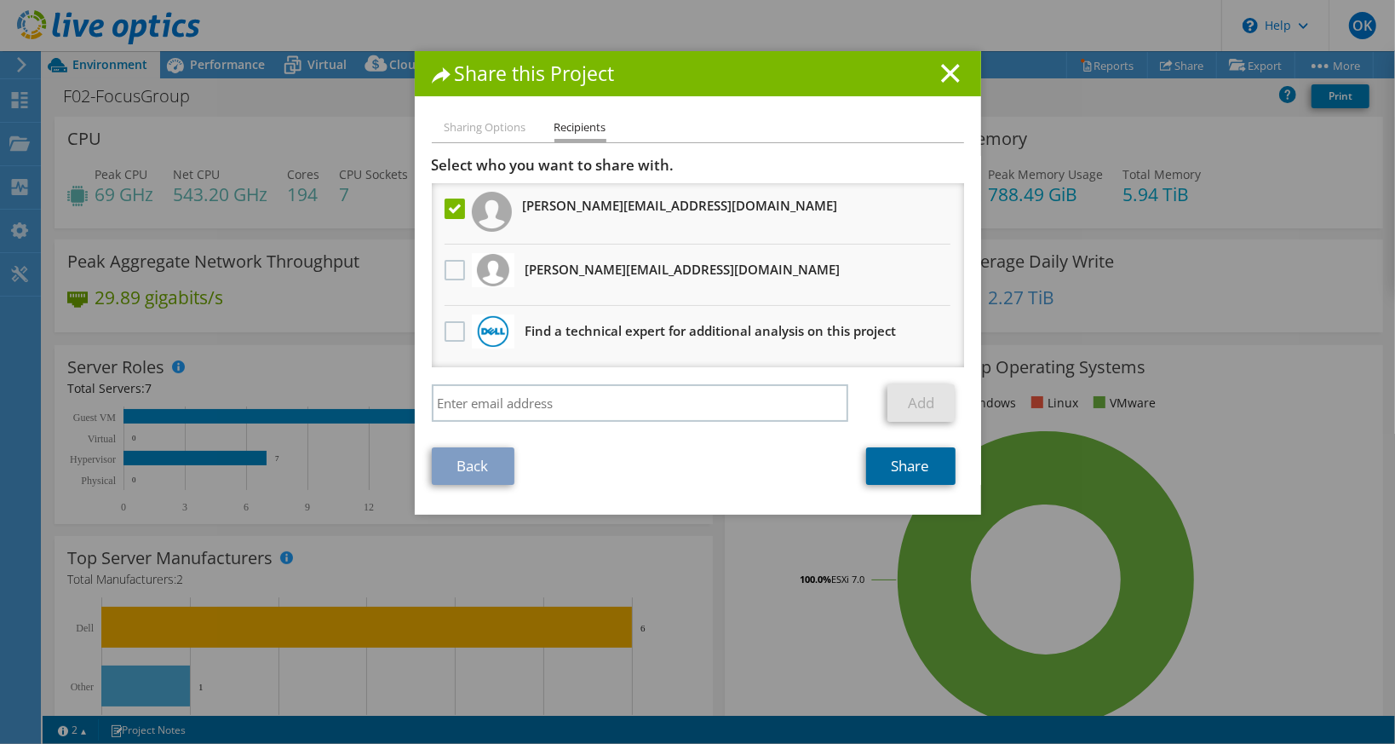
click at [885, 475] on link "Share" at bounding box center [910, 465] width 89 height 37
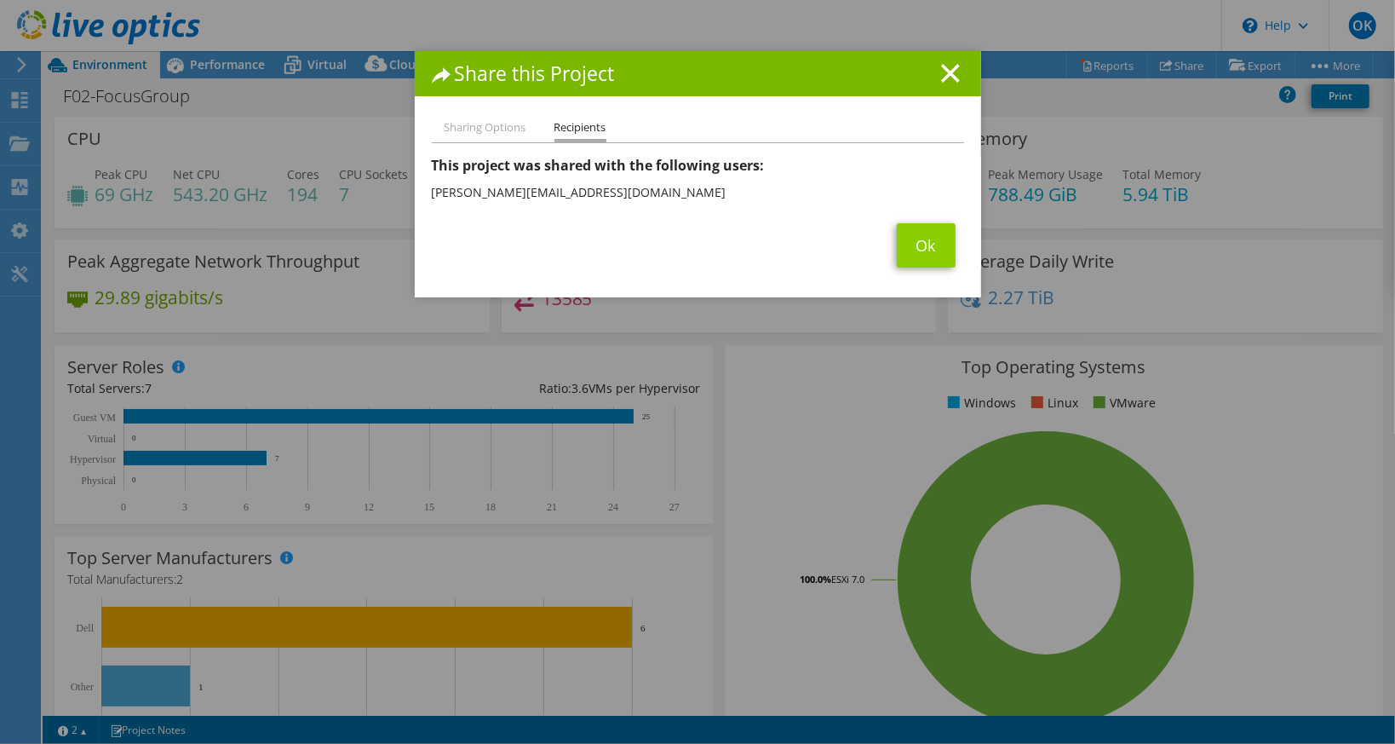
click at [889, 262] on span "Ok" at bounding box center [927, 245] width 76 height 44
click at [904, 262] on link "Ok" at bounding box center [926, 245] width 59 height 44
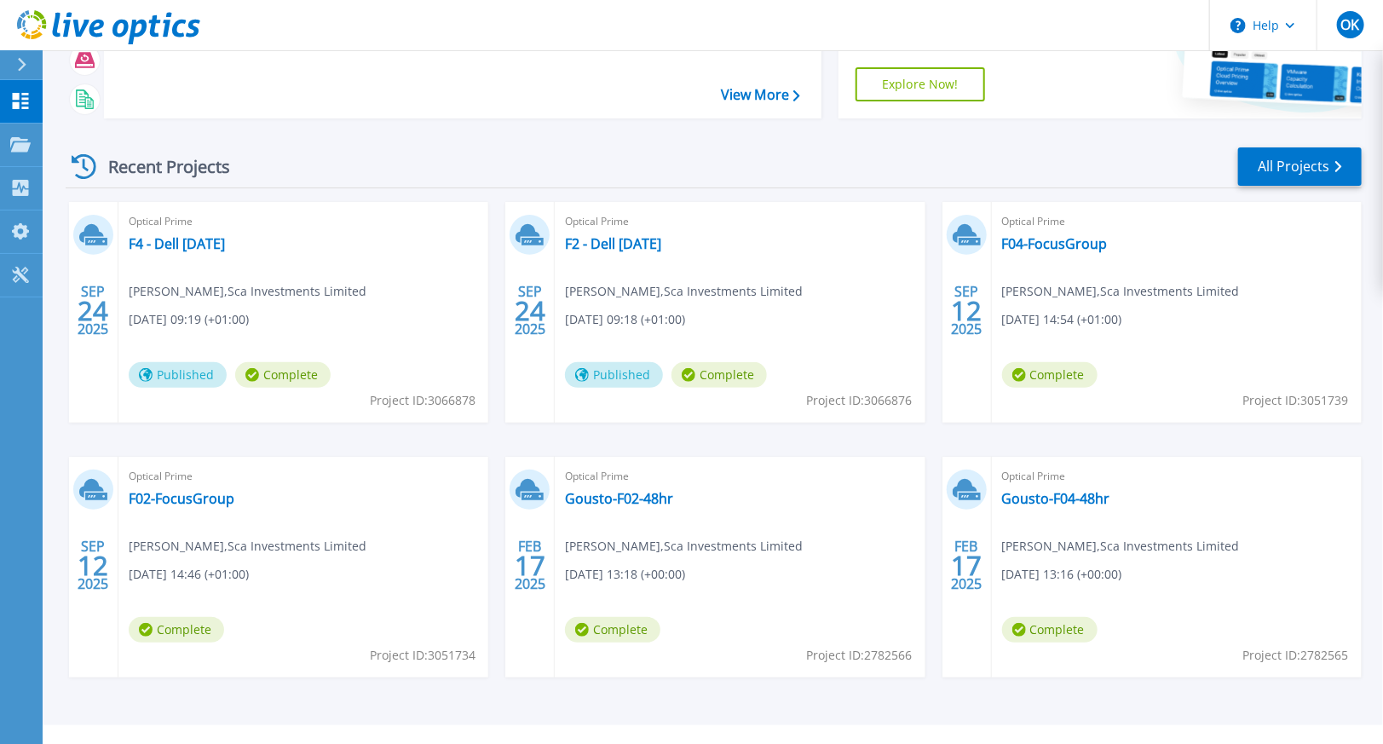
scroll to position [170, 0]
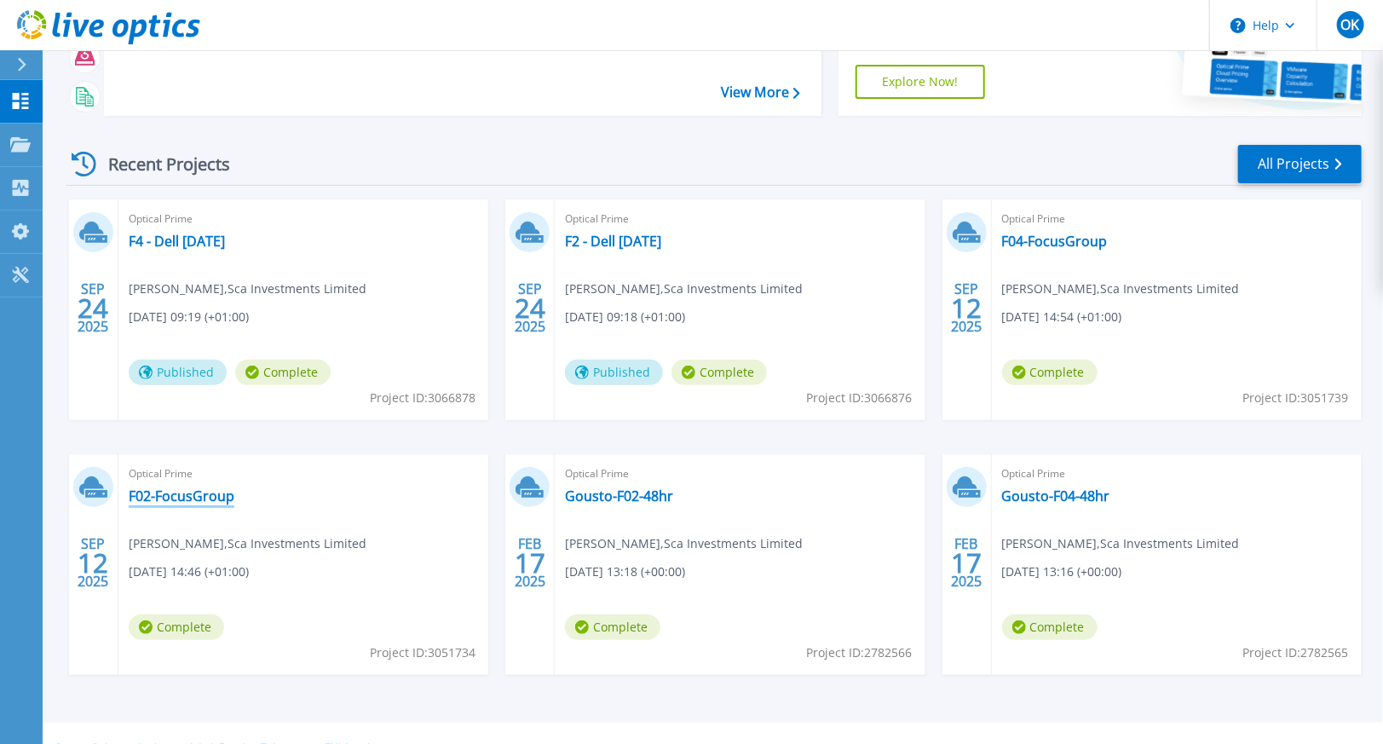
click at [218, 494] on link "F02-FocusGroup" at bounding box center [182, 495] width 106 height 17
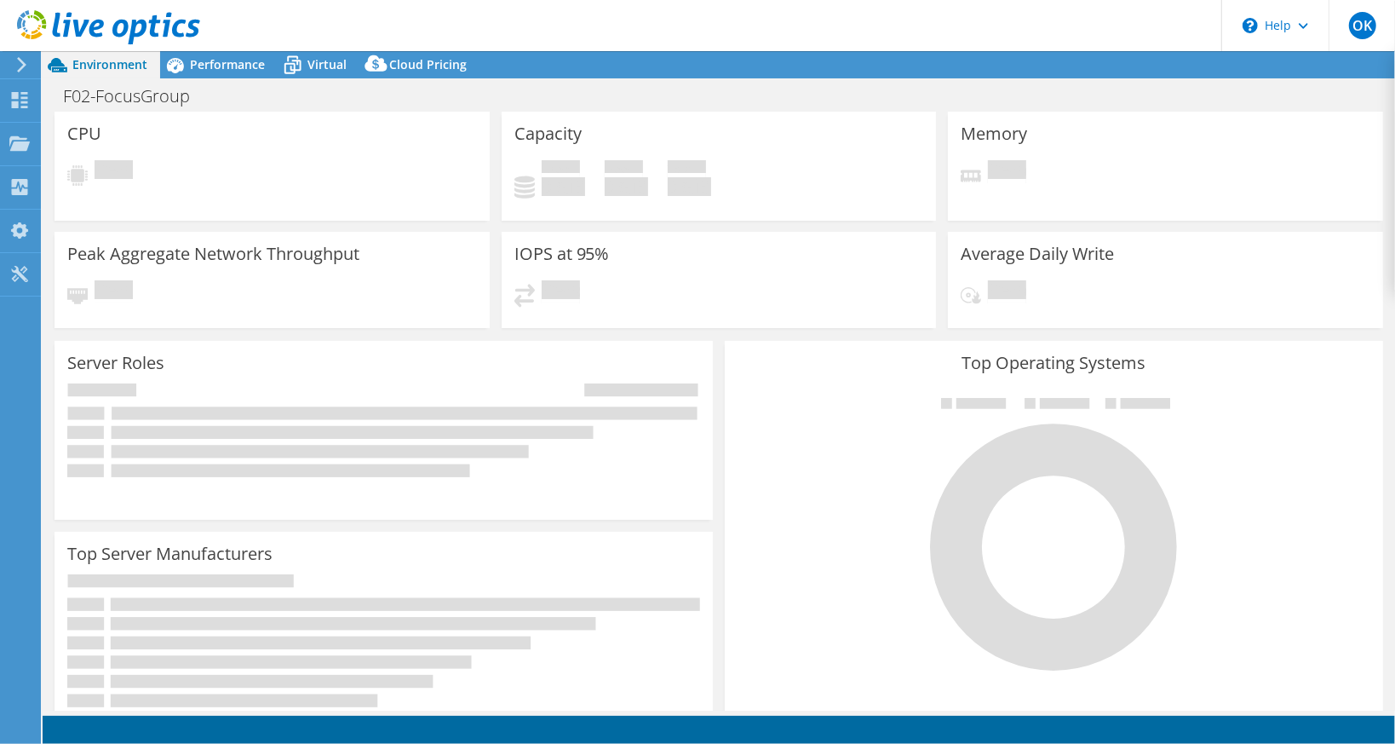
select select "USD"
select select "EULondon"
select select "GBP"
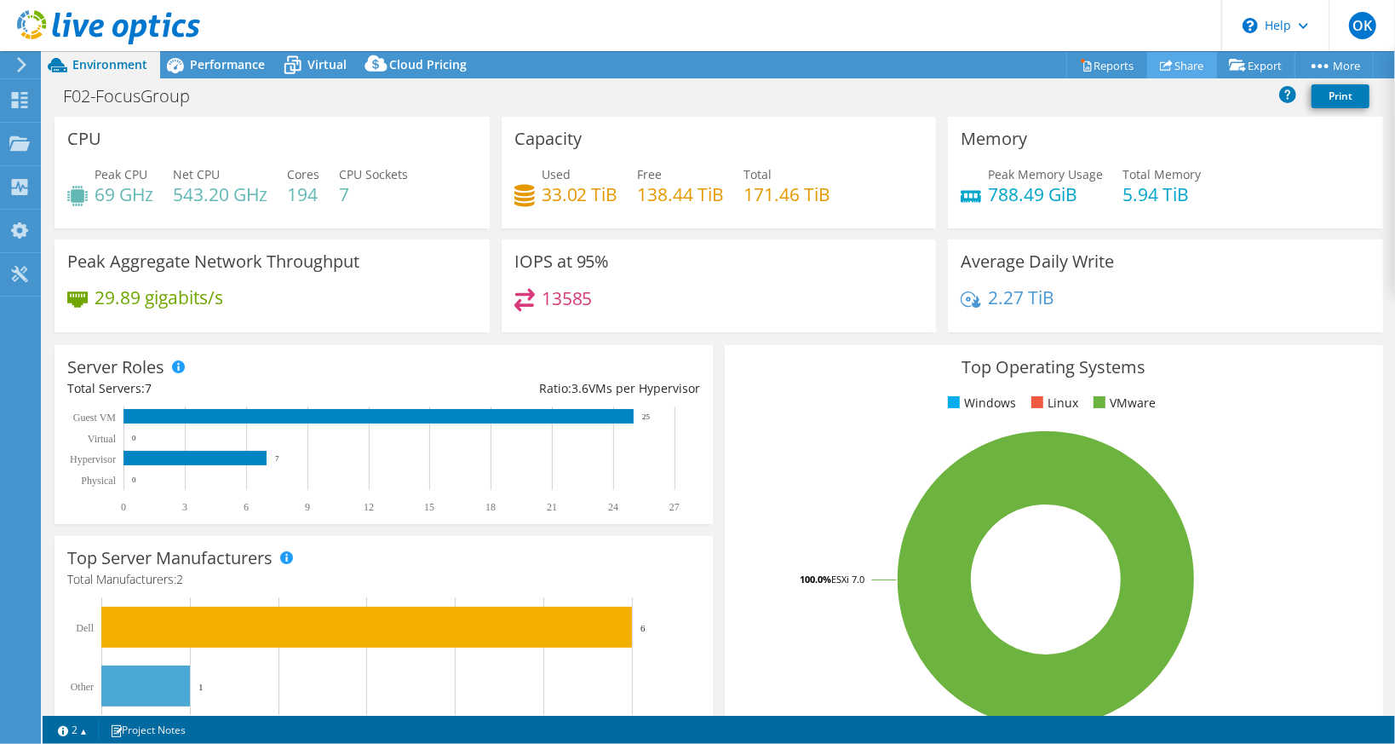
click at [1203, 63] on link "Share" at bounding box center [1183, 65] width 70 height 26
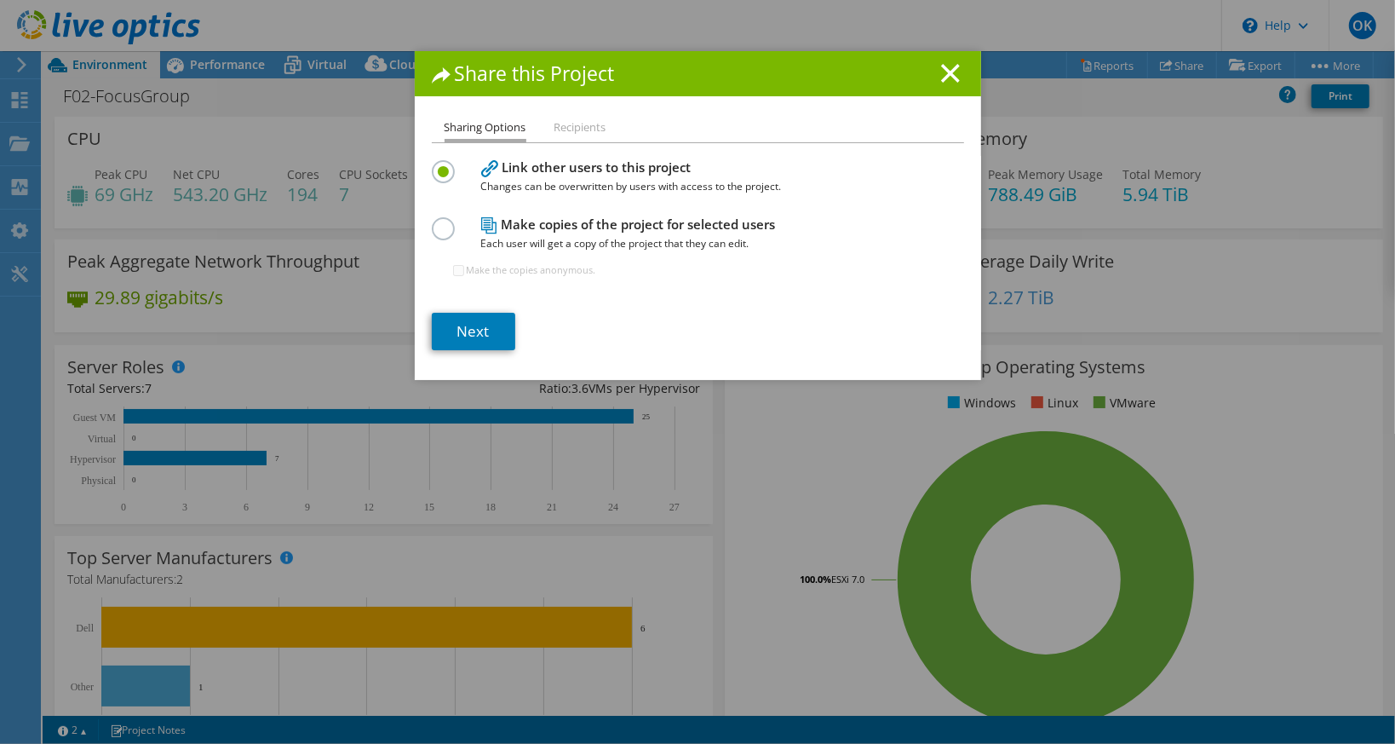
click at [446, 222] on label at bounding box center [447, 219] width 30 height 4
click at [0, 0] on input "radio" at bounding box center [0, 0] width 0 height 0
click at [474, 337] on link "Next" at bounding box center [473, 331] width 83 height 37
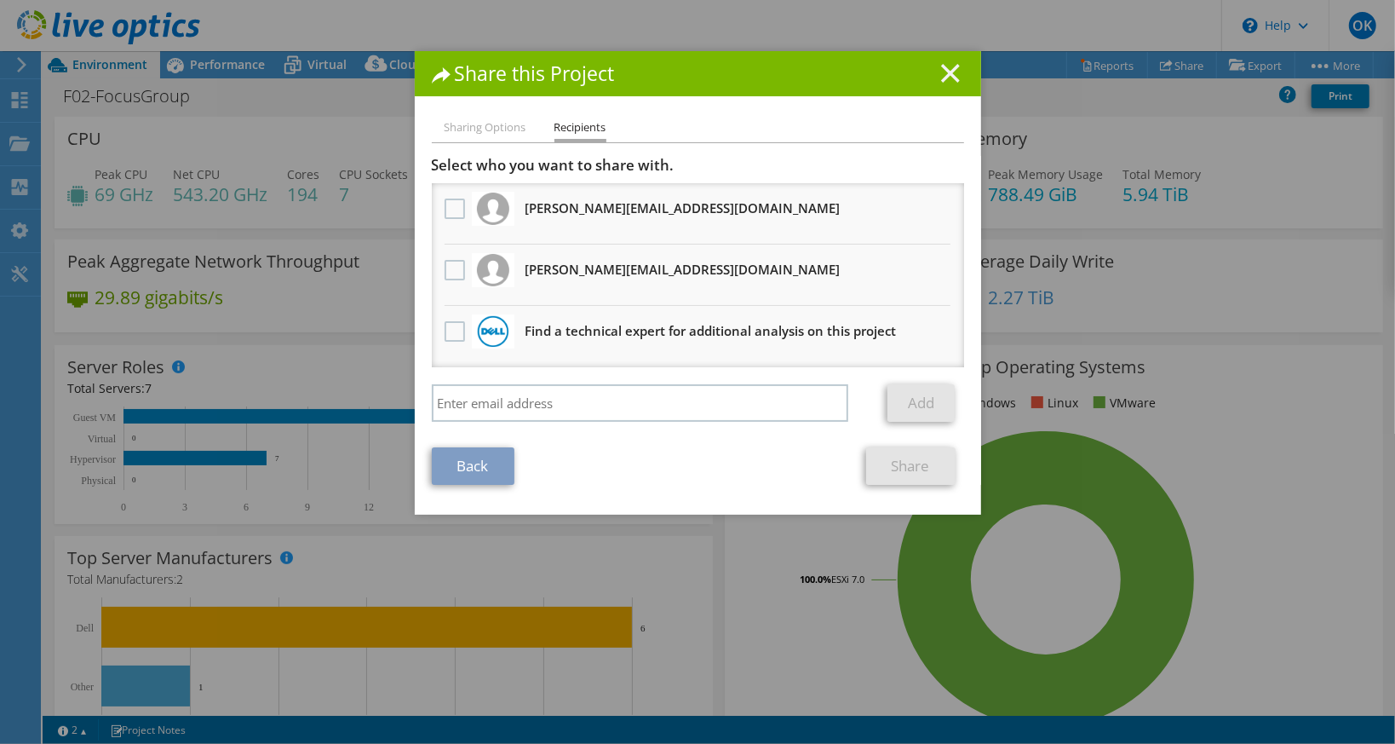
click at [948, 79] on line at bounding box center [950, 73] width 17 height 17
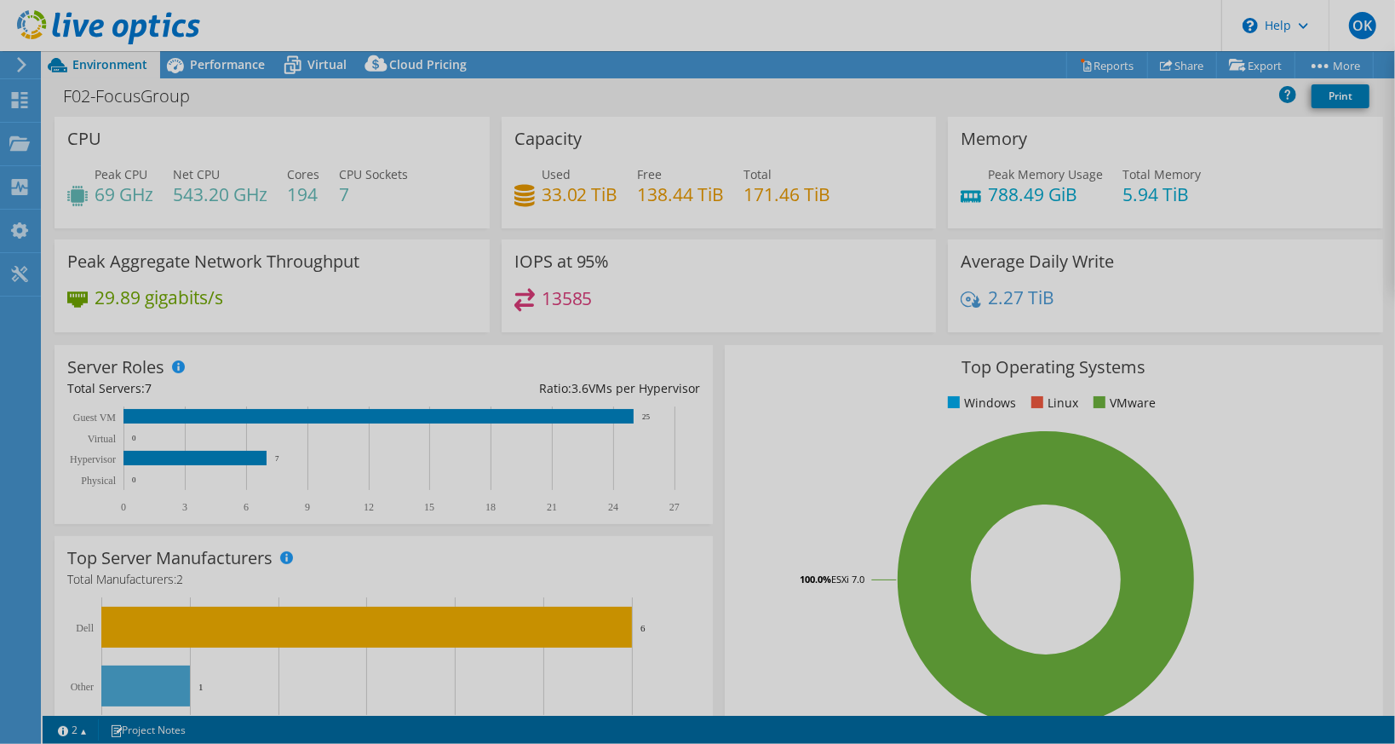
click at [1182, 65] on div at bounding box center [697, 372] width 1395 height 744
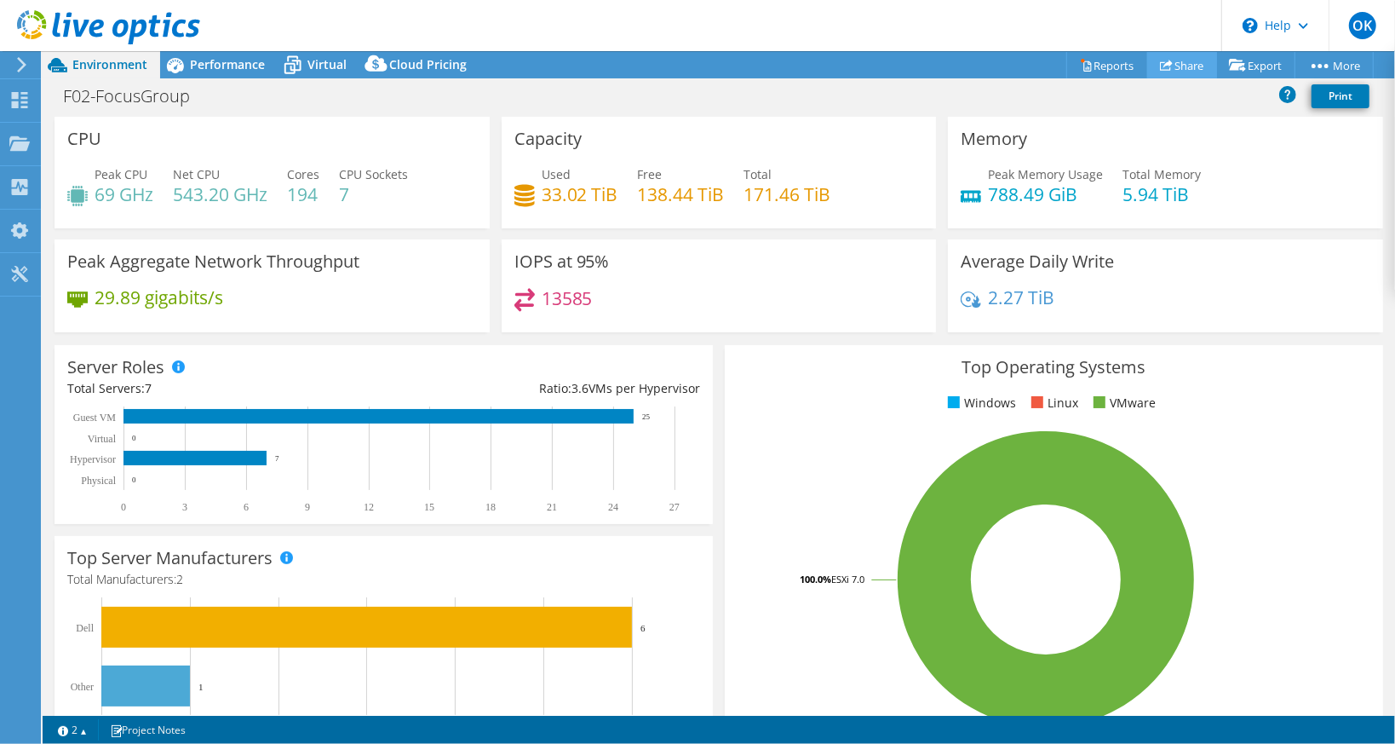
click at [1174, 62] on link "Share" at bounding box center [1183, 65] width 70 height 26
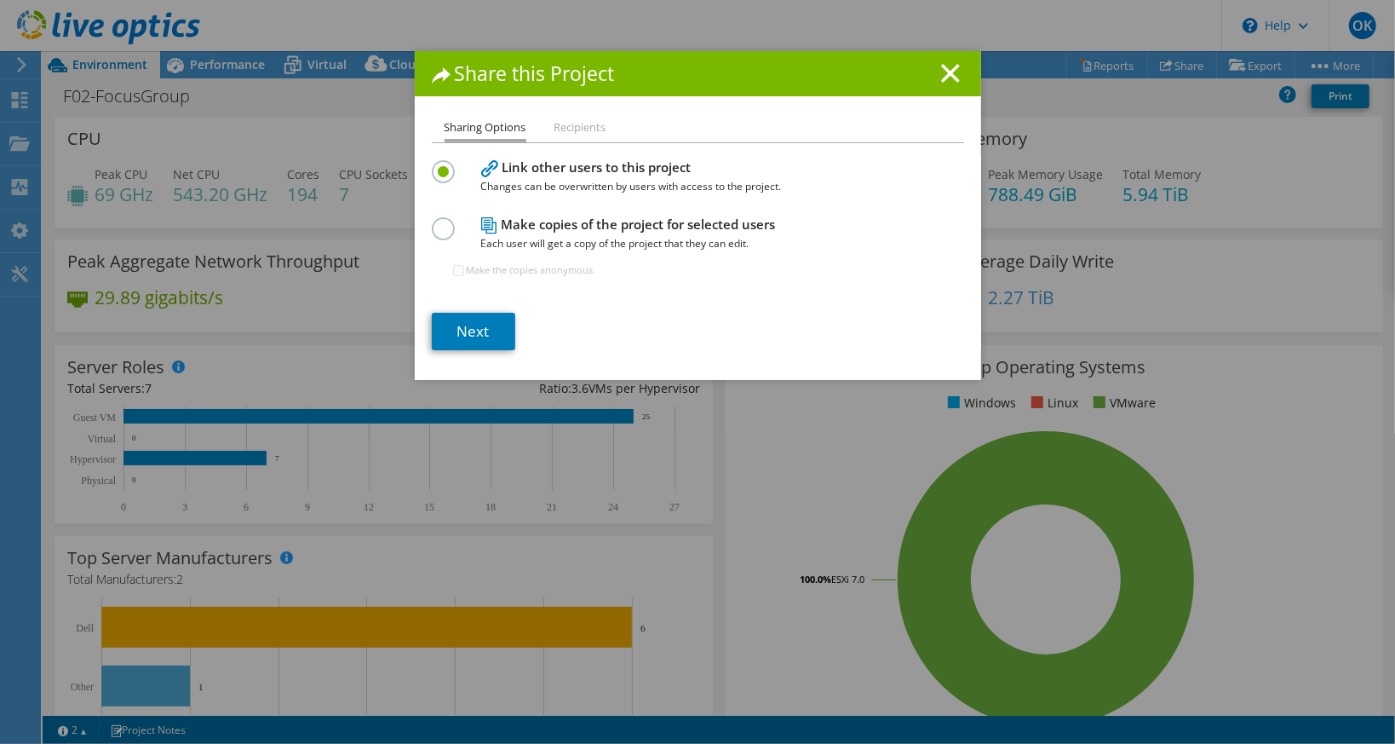
click at [515, 230] on h4 "Make copies of the project for selected users Each user will get a copy of the …" at bounding box center [694, 234] width 426 height 38
click at [437, 222] on label at bounding box center [447, 219] width 30 height 4
click at [0, 0] on input "radio" at bounding box center [0, 0] width 0 height 0
click at [457, 266] on div "Make the copies anonymous." at bounding box center [524, 270] width 143 height 34
click at [455, 265] on input "Make the copies anonymous." at bounding box center [458, 270] width 11 height 11
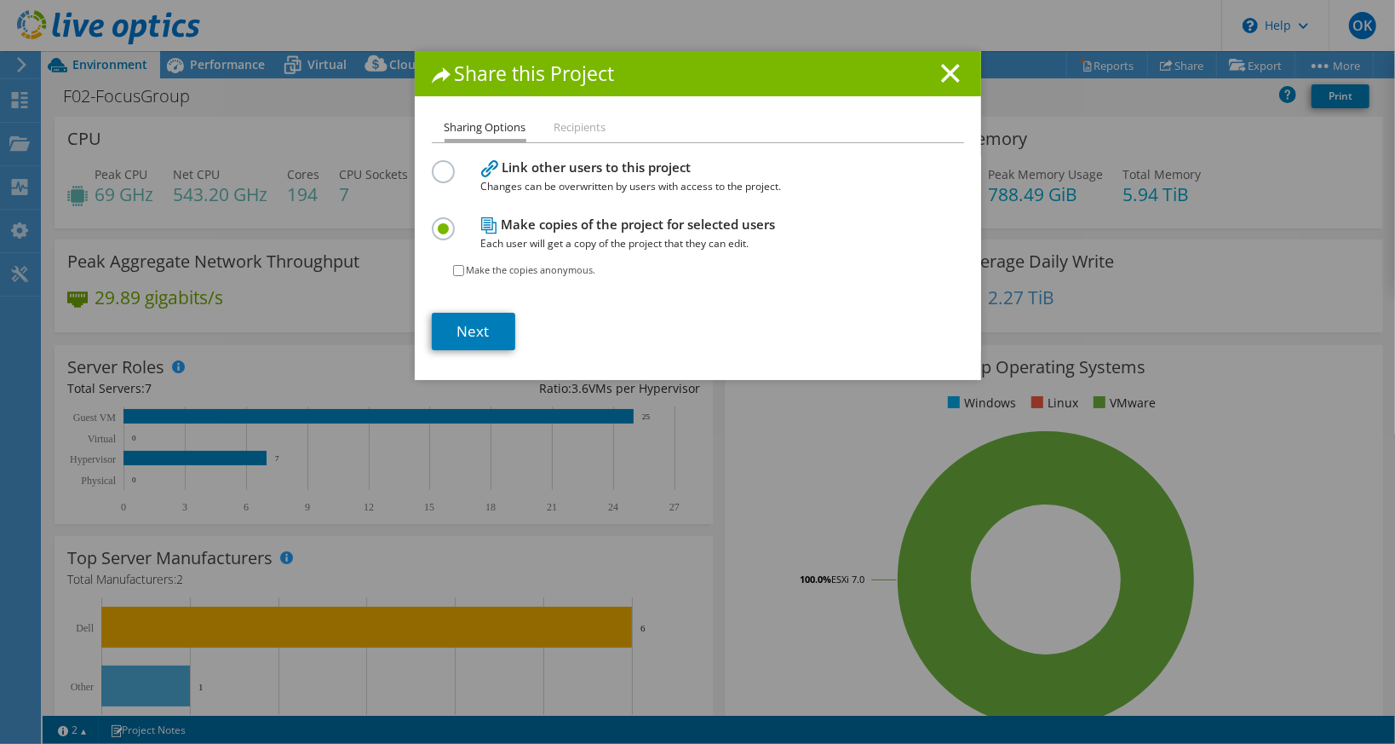
checkbox input "true"
click at [464, 315] on link "Next" at bounding box center [473, 331] width 83 height 37
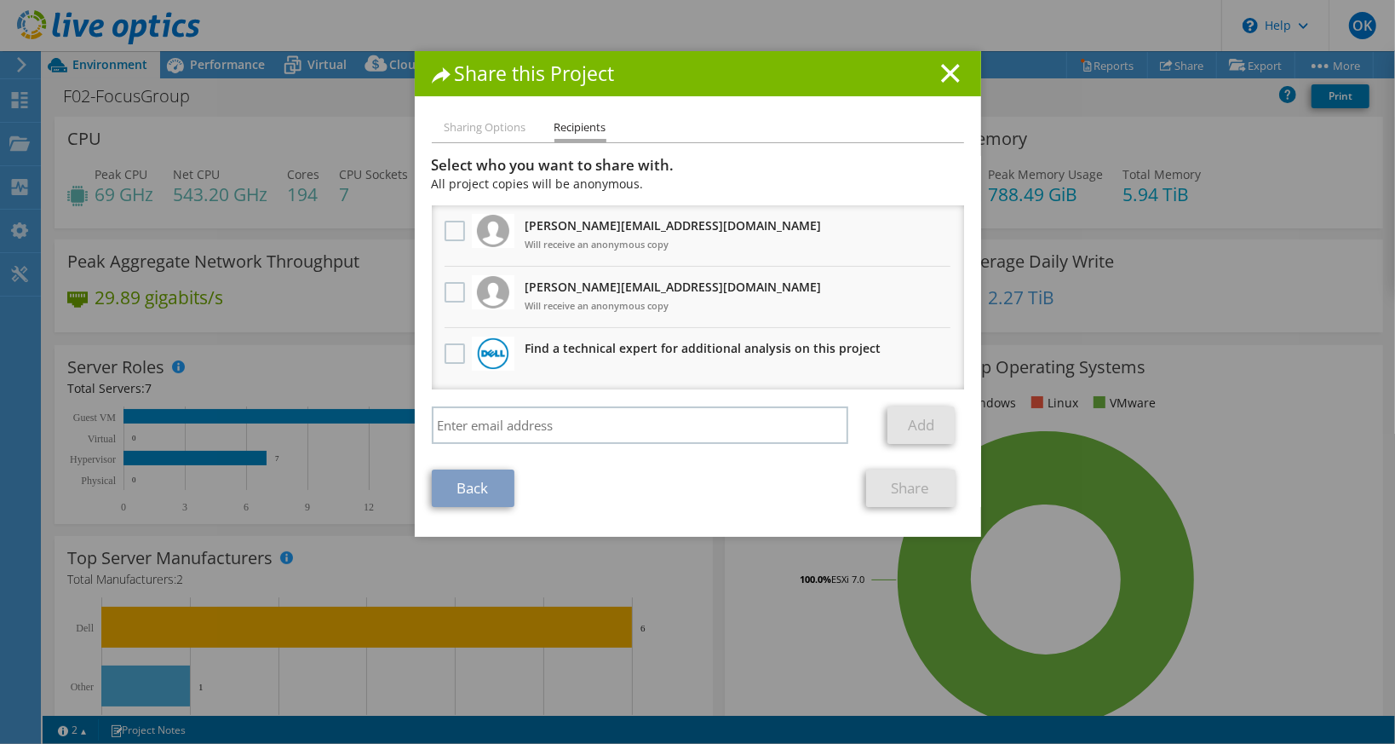
click at [641, 395] on div "Select who you want to share with. All project copies will be anonymous. oliver…" at bounding box center [698, 304] width 532 height 296
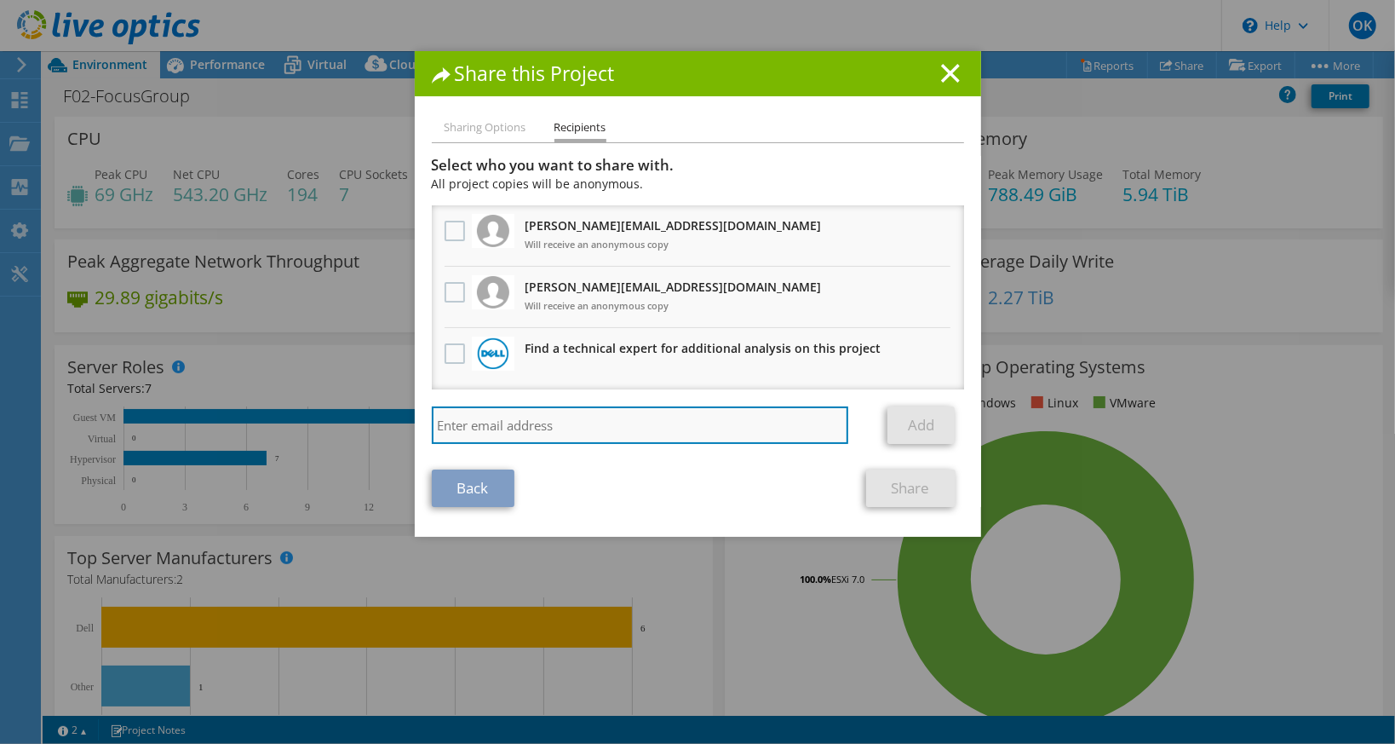
click at [646, 410] on input "search" at bounding box center [640, 424] width 417 height 37
paste input "patrick.oneill@novatech.co.uk"
type input "patrick.oneill@novatech.co.uk"
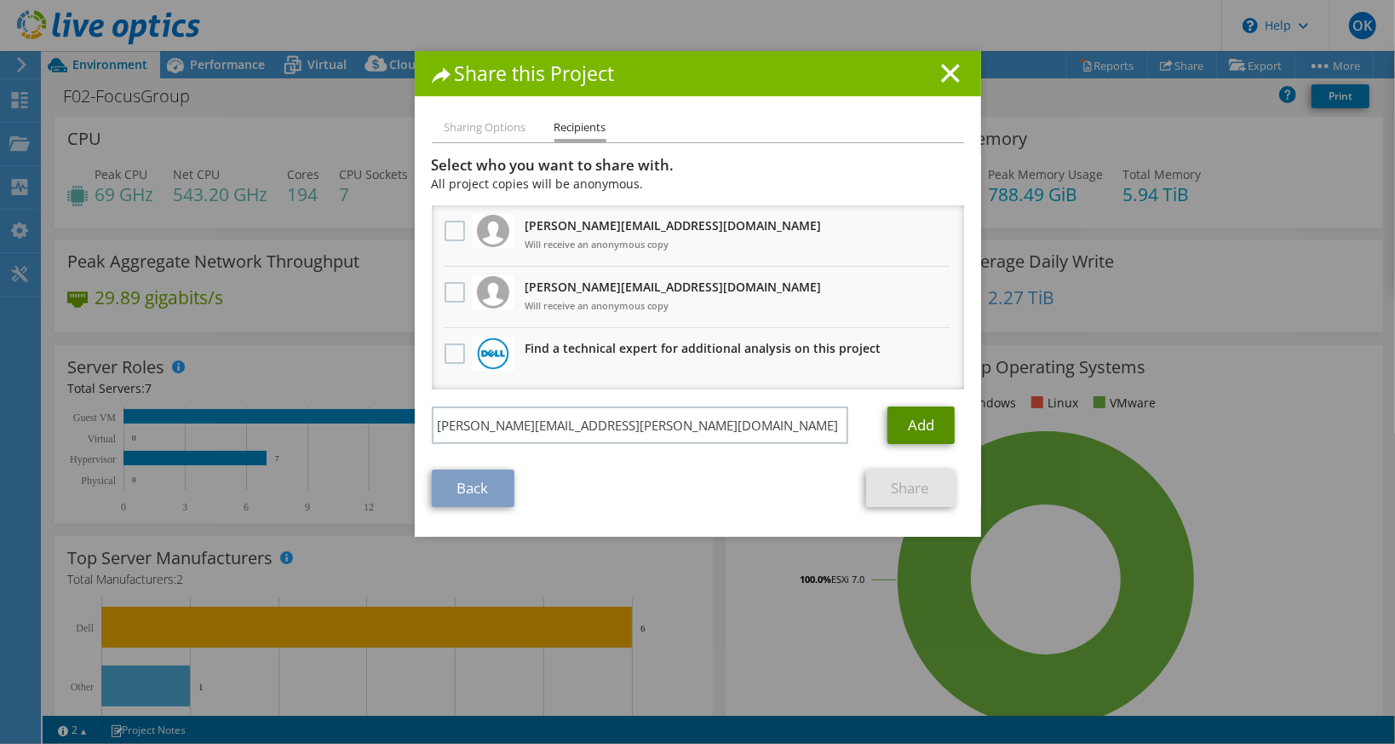
click at [908, 435] on link "Add" at bounding box center [921, 424] width 67 height 37
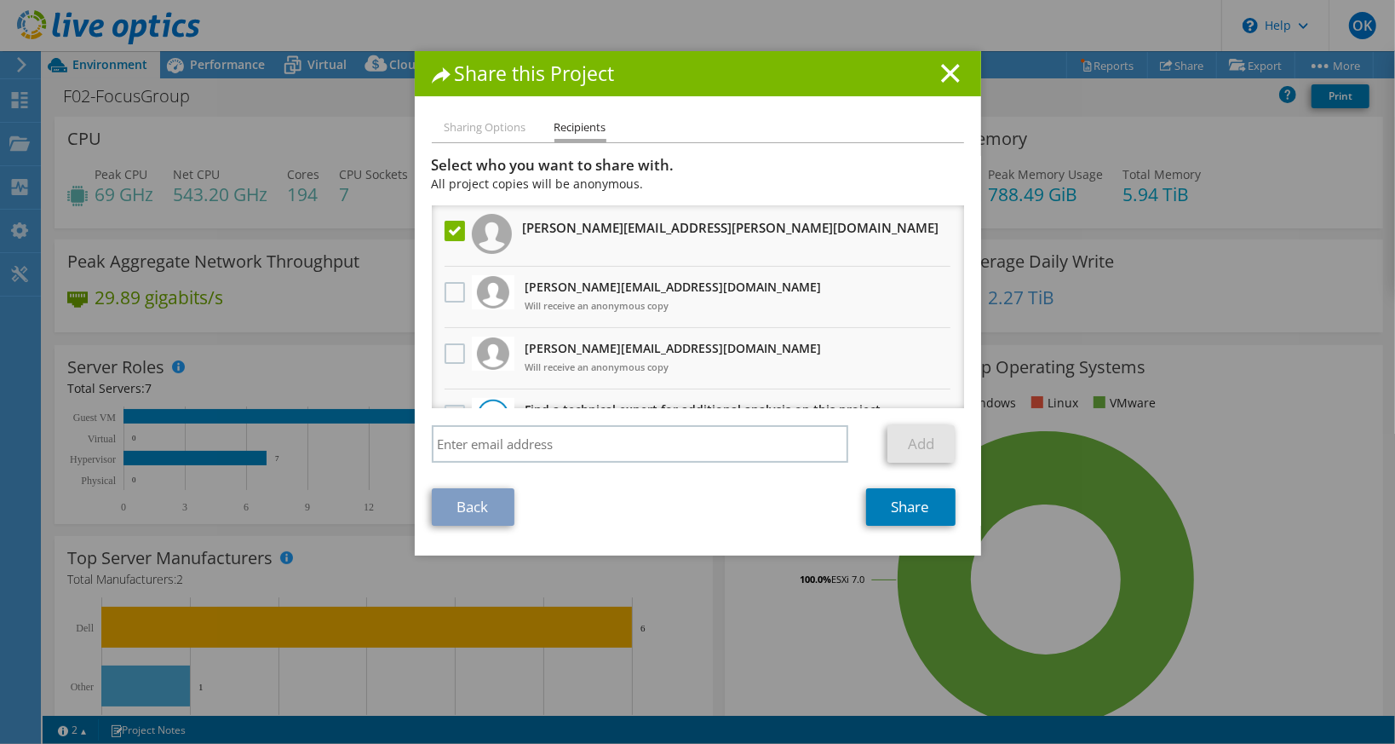
click at [929, 85] on div "Share this Project" at bounding box center [698, 73] width 567 height 45
click at [942, 77] on icon at bounding box center [950, 73] width 19 height 19
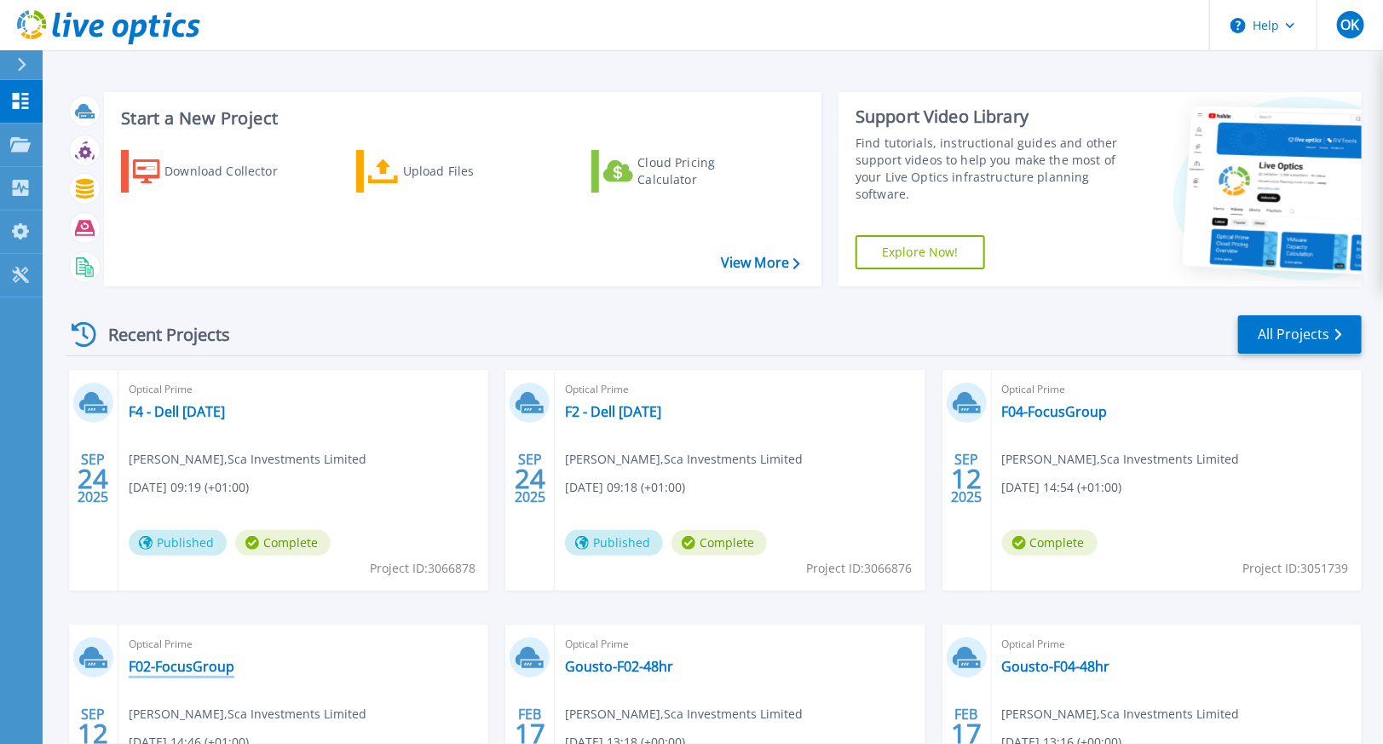
click at [178, 673] on link "F02-FocusGroup" at bounding box center [182, 666] width 106 height 17
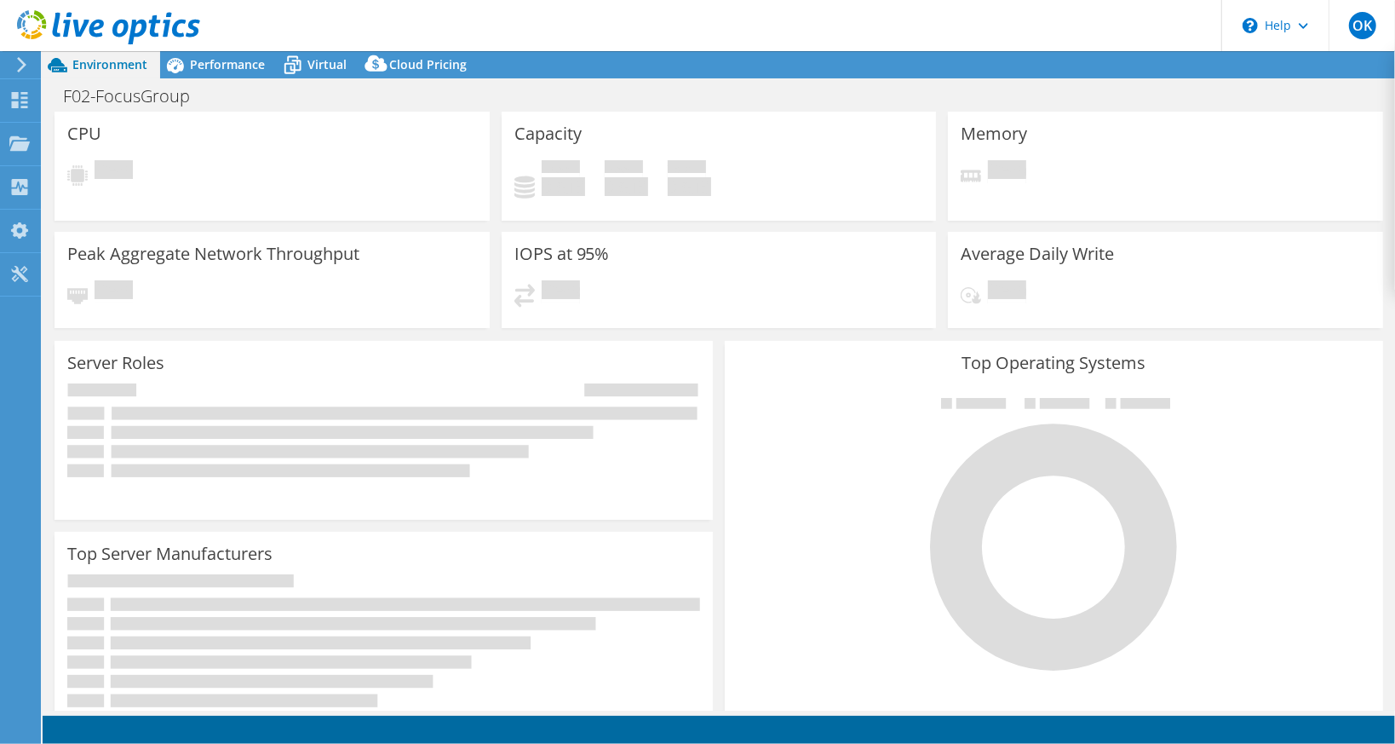
select select "EULondon"
select select "GBP"
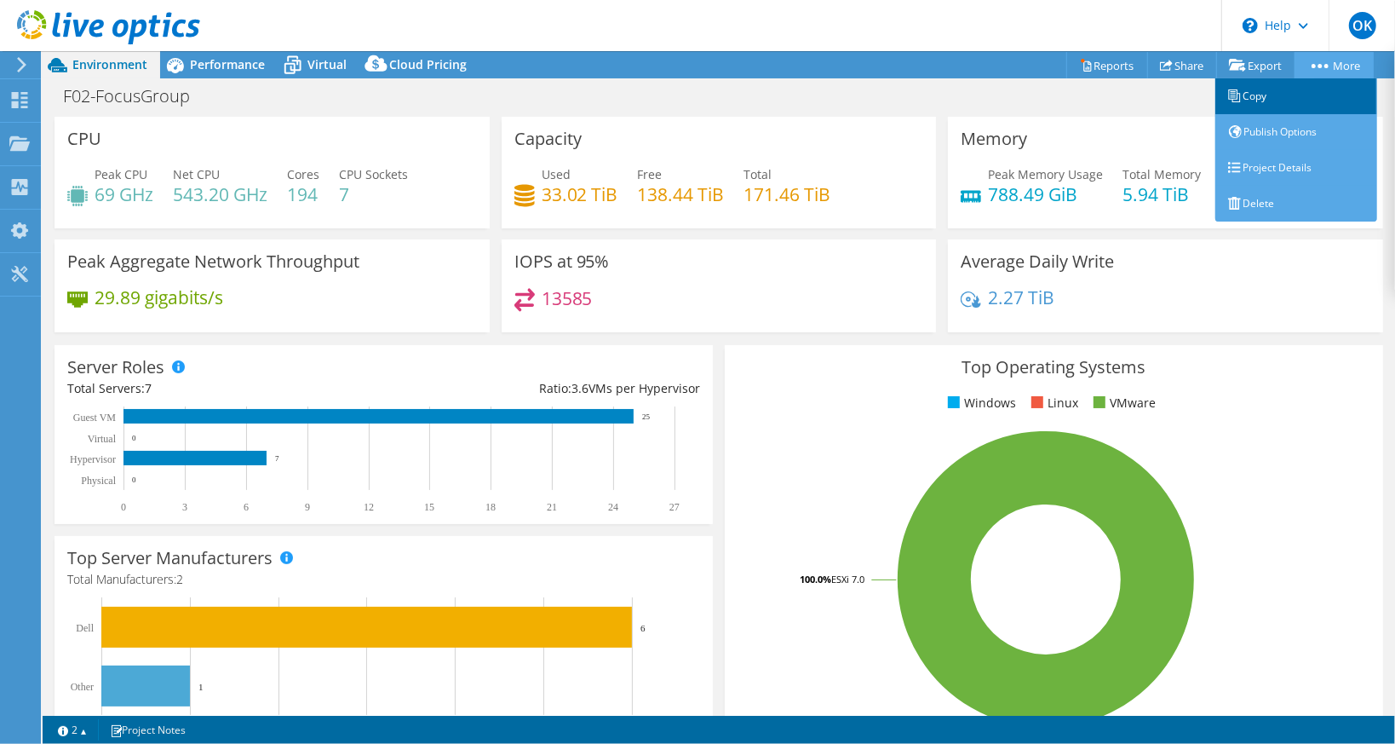
click at [1269, 102] on link "Copy" at bounding box center [1297, 96] width 162 height 36
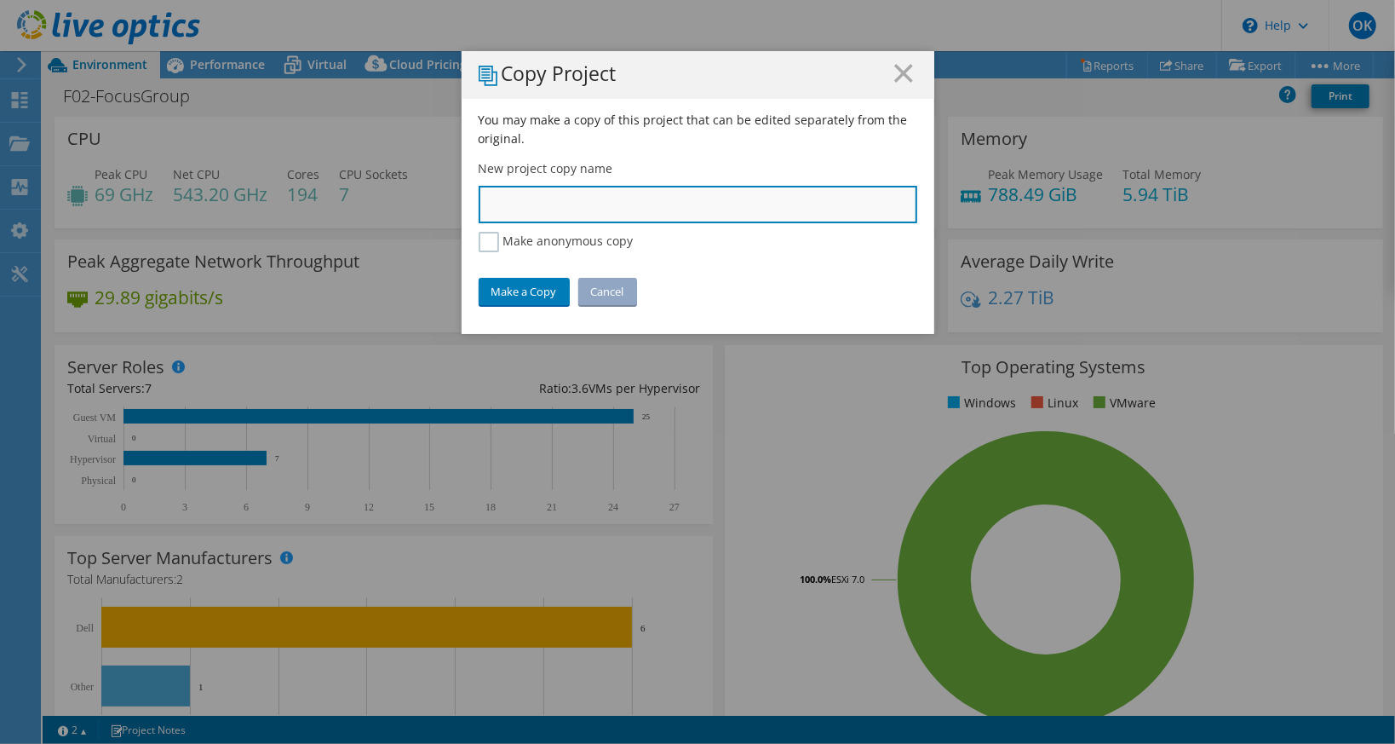
click at [581, 192] on input "text" at bounding box center [698, 204] width 439 height 37
type input "F02-NovaTech"
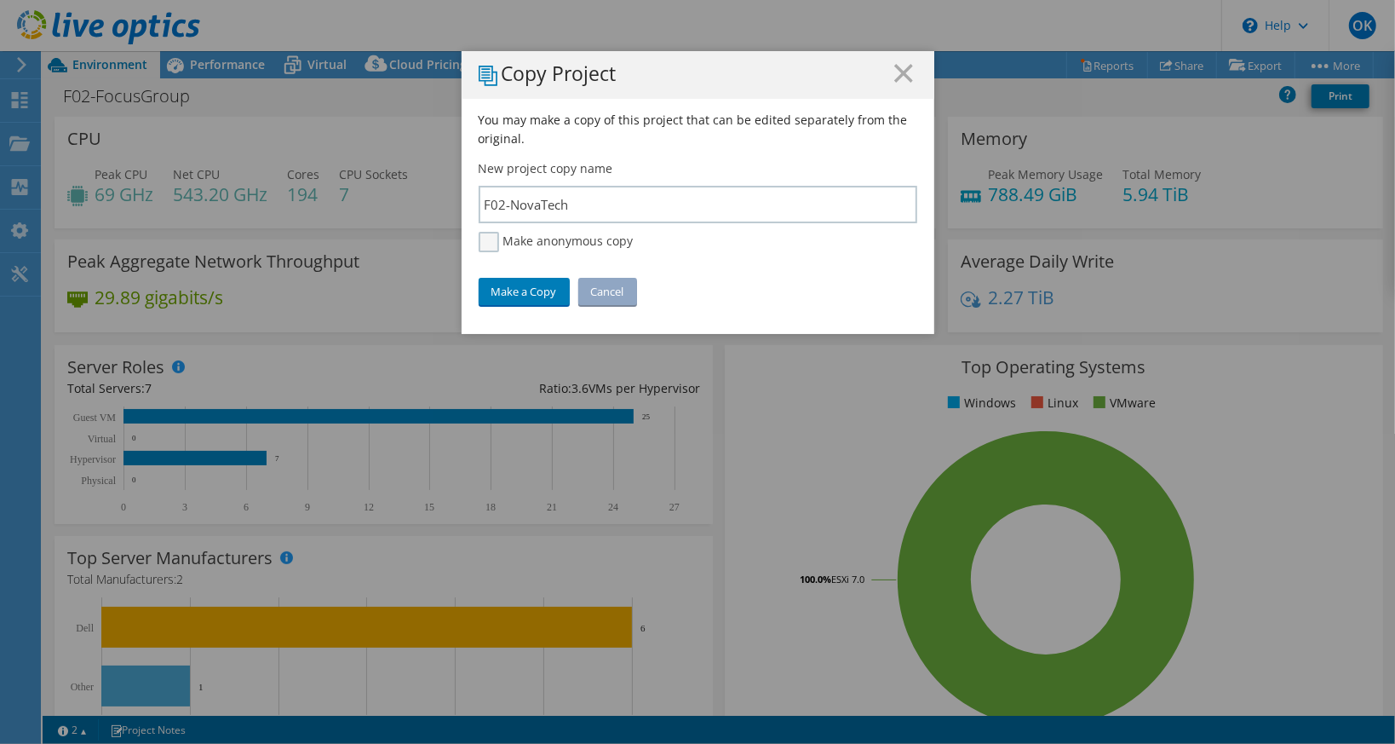
click at [521, 249] on label "Make anonymous copy" at bounding box center [556, 242] width 155 height 20
click at [0, 0] on input "Make anonymous copy" at bounding box center [0, 0] width 0 height 0
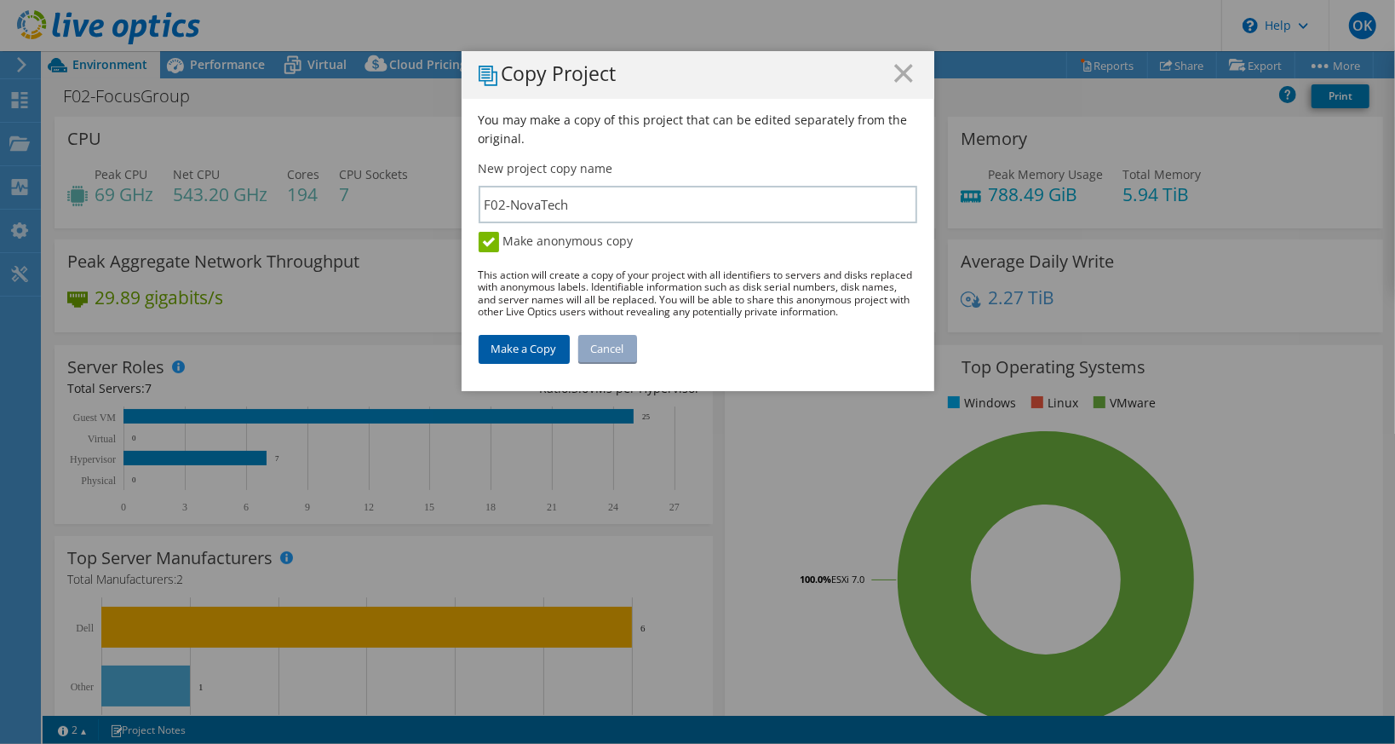
click at [522, 348] on link "Make a Copy" at bounding box center [524, 348] width 91 height 27
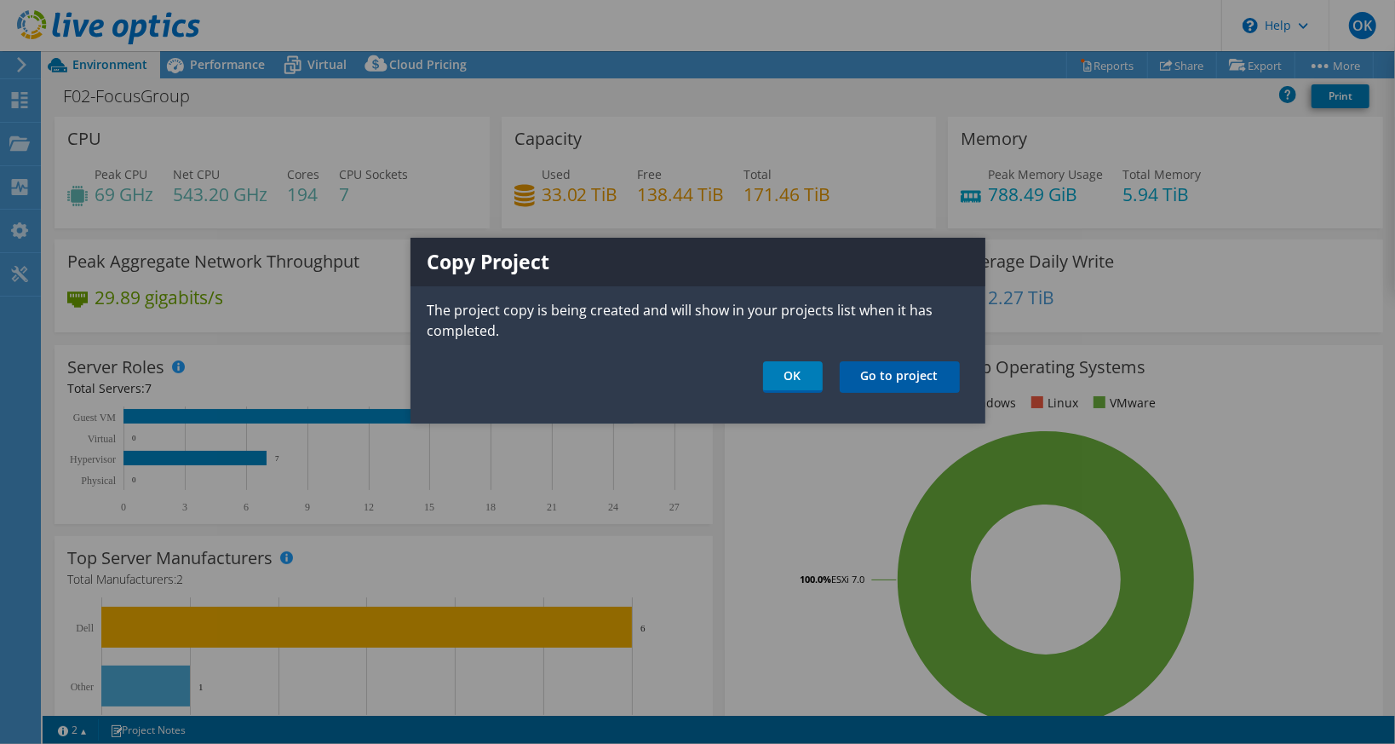
click at [941, 365] on link "Go to project" at bounding box center [900, 377] width 120 height 32
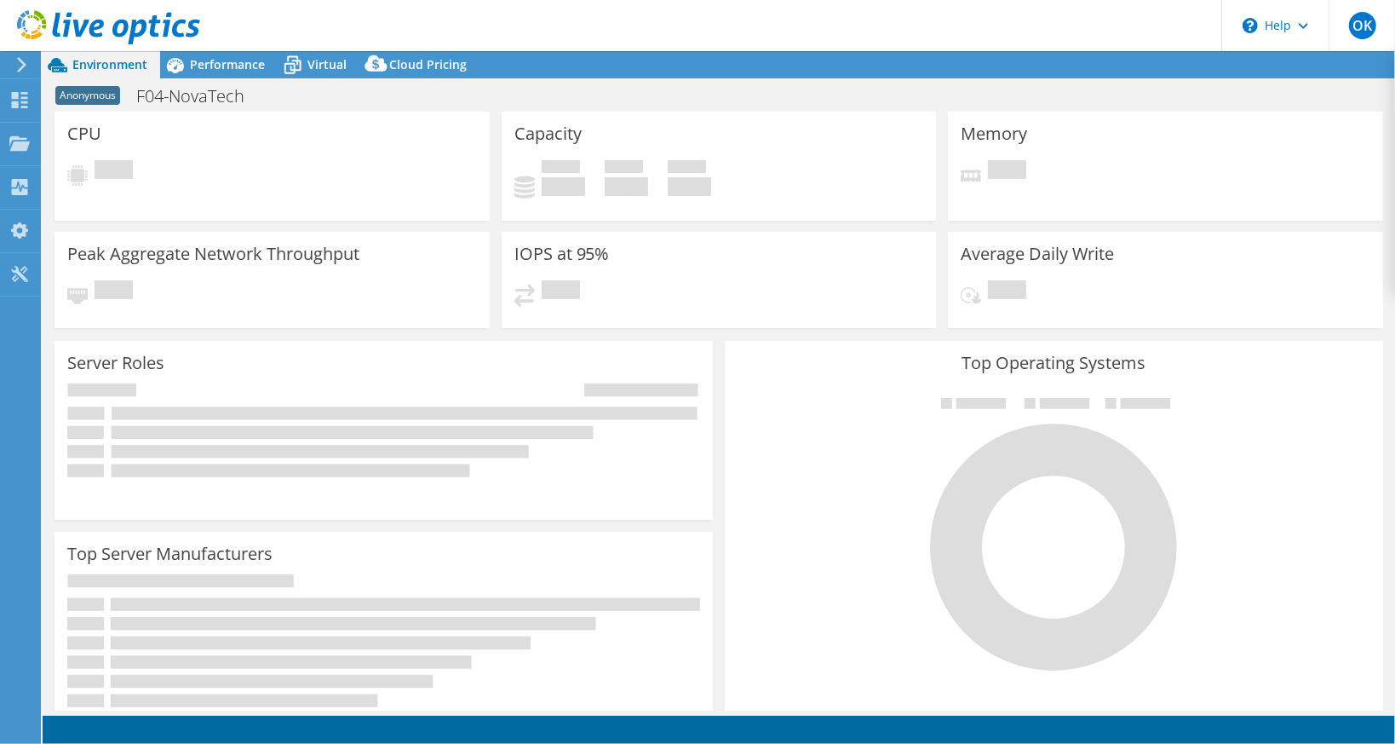
select select "USD"
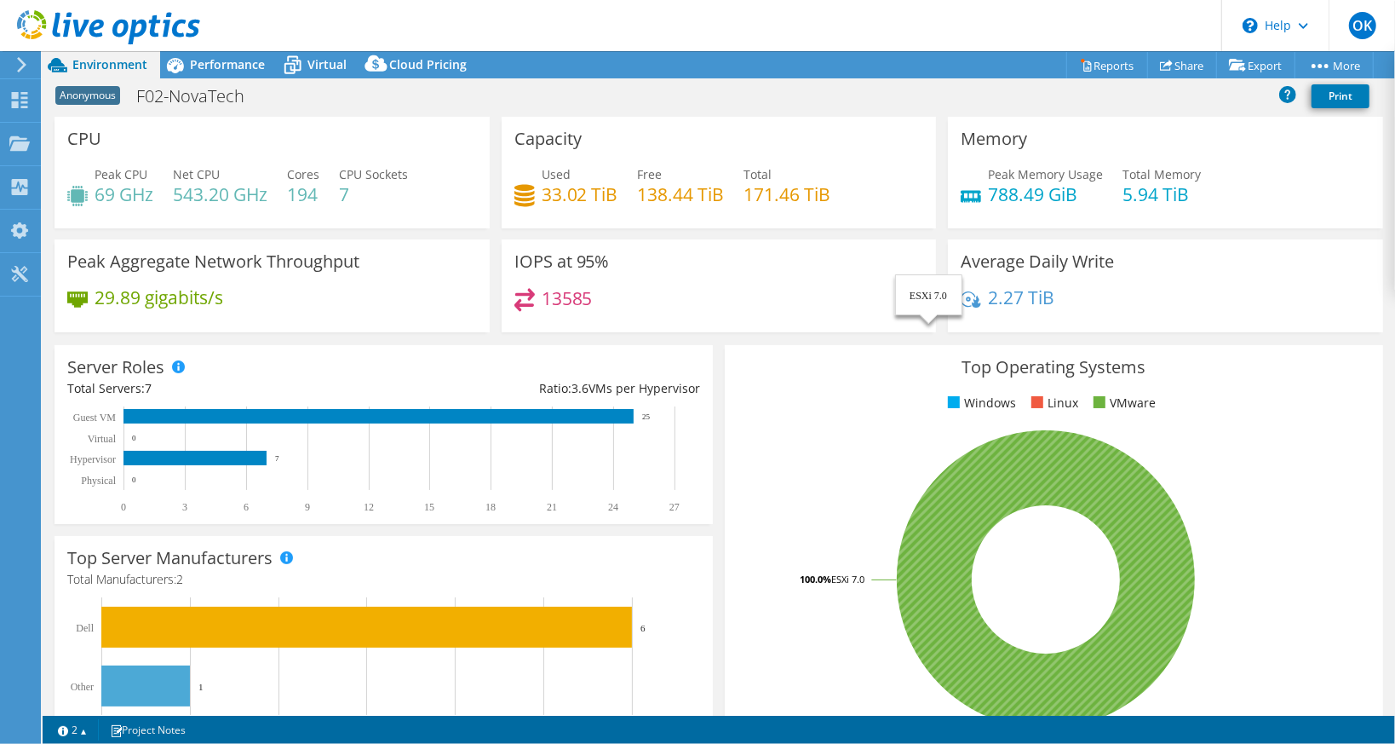
scroll to position [256, 0]
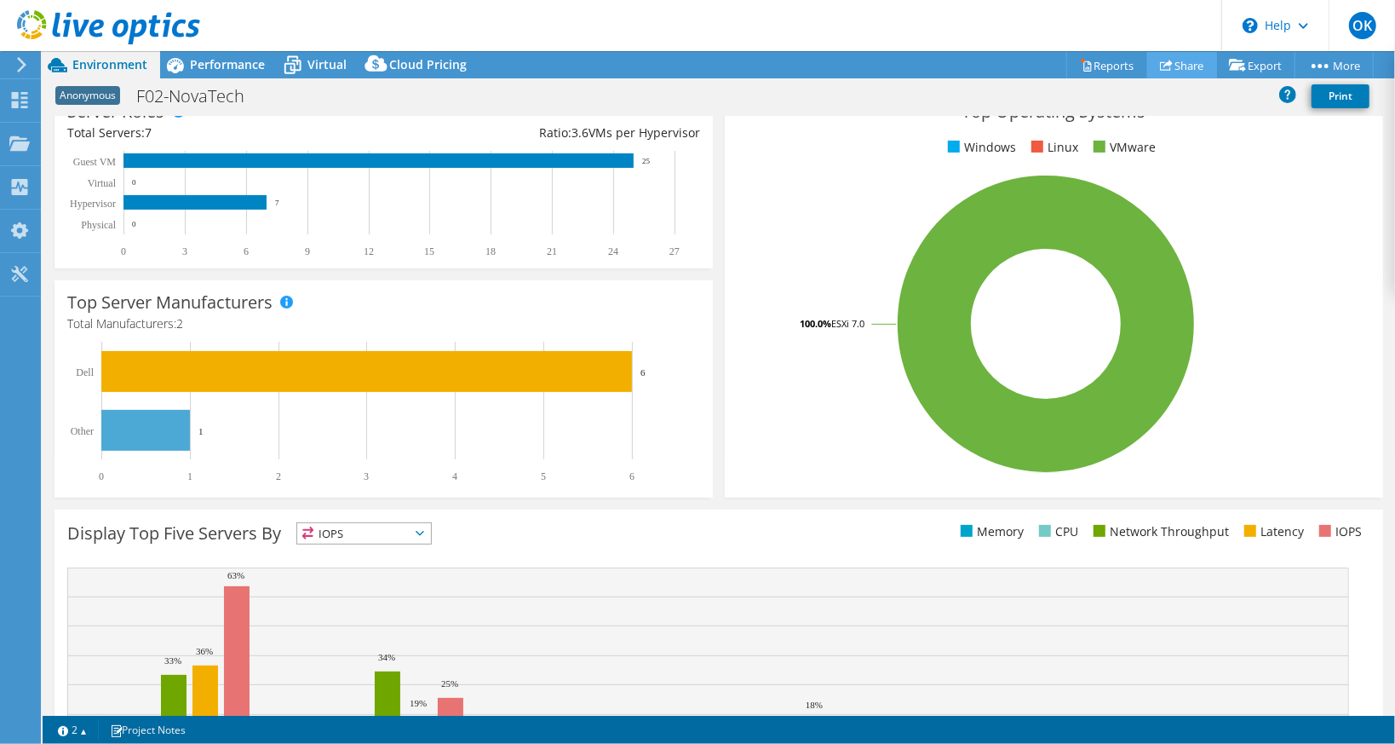
click at [1190, 63] on link "Share" at bounding box center [1183, 65] width 70 height 26
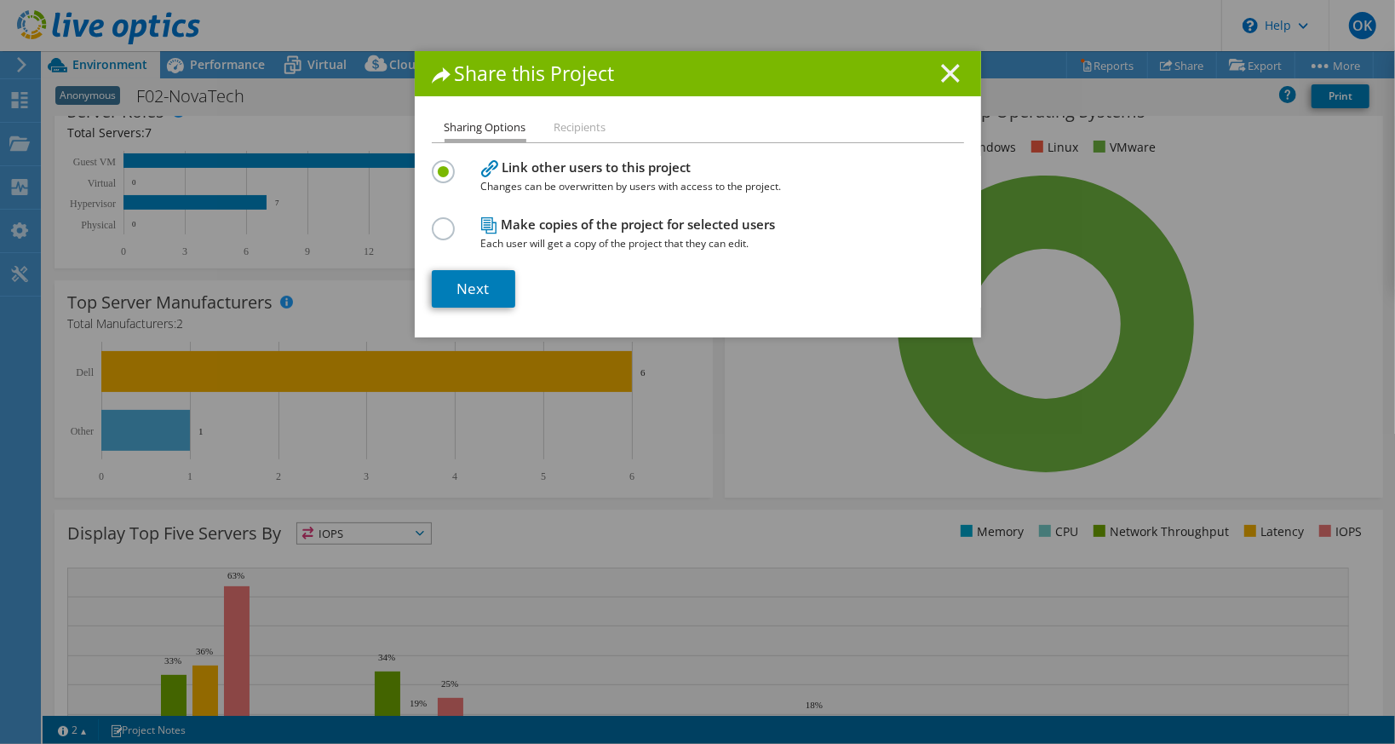
click at [952, 70] on icon at bounding box center [950, 73] width 19 height 19
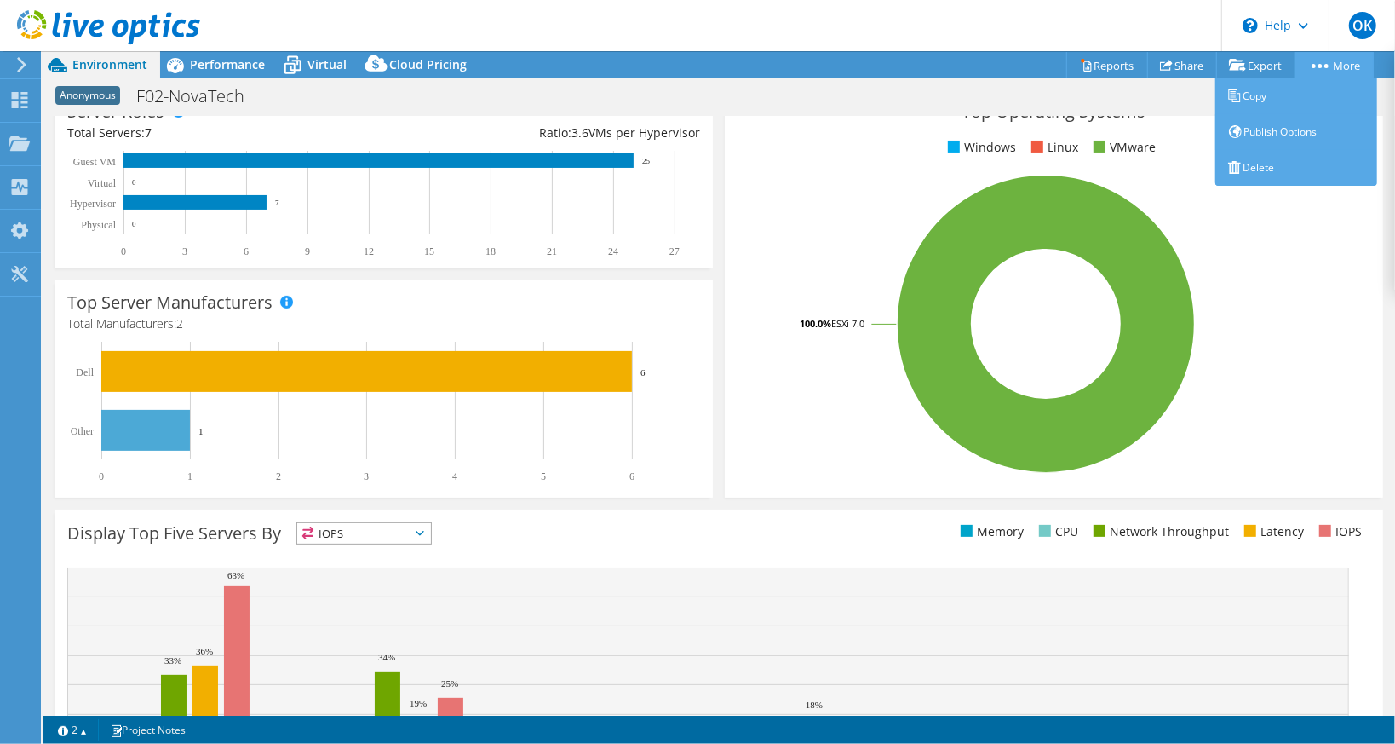
click at [1339, 61] on link "More" at bounding box center [1334, 65] width 79 height 26
click at [1266, 132] on link "Publish Options" at bounding box center [1297, 132] width 162 height 36
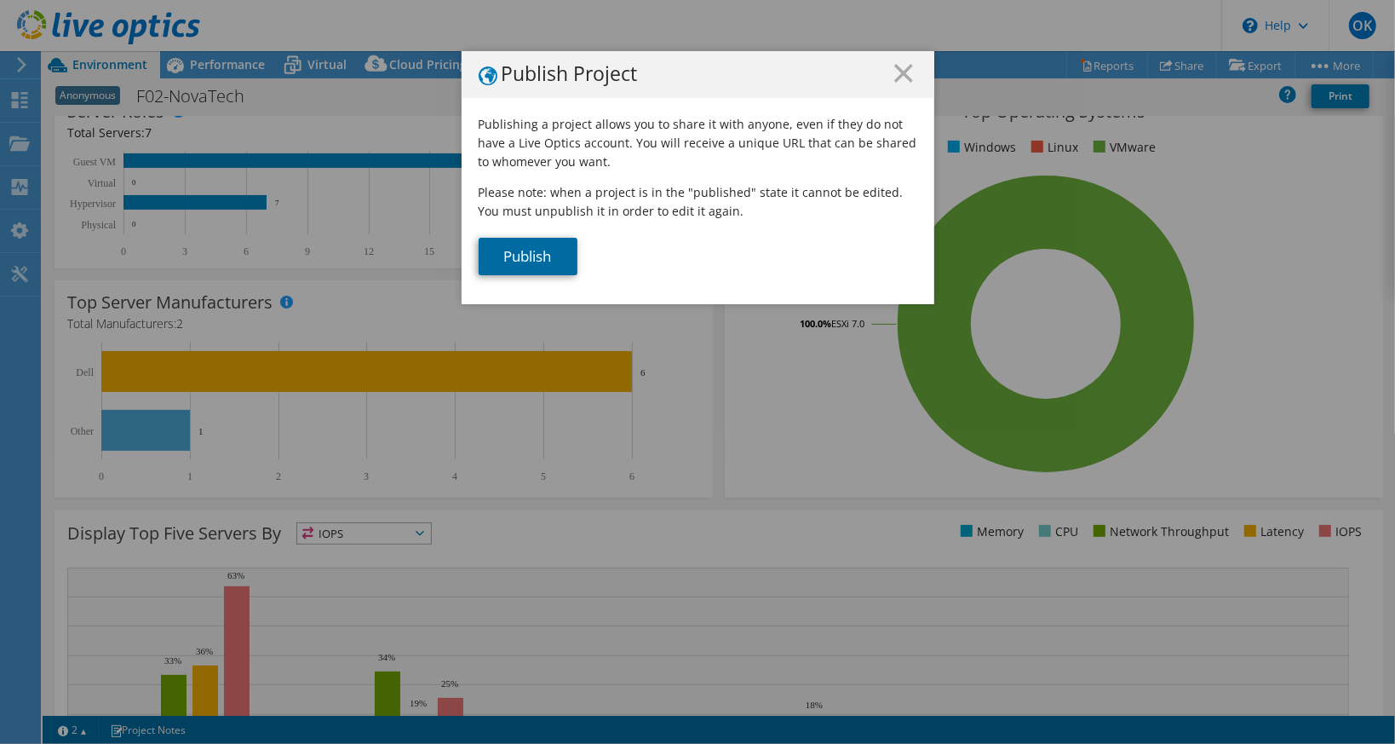
click at [547, 259] on link "Publish" at bounding box center [528, 256] width 99 height 37
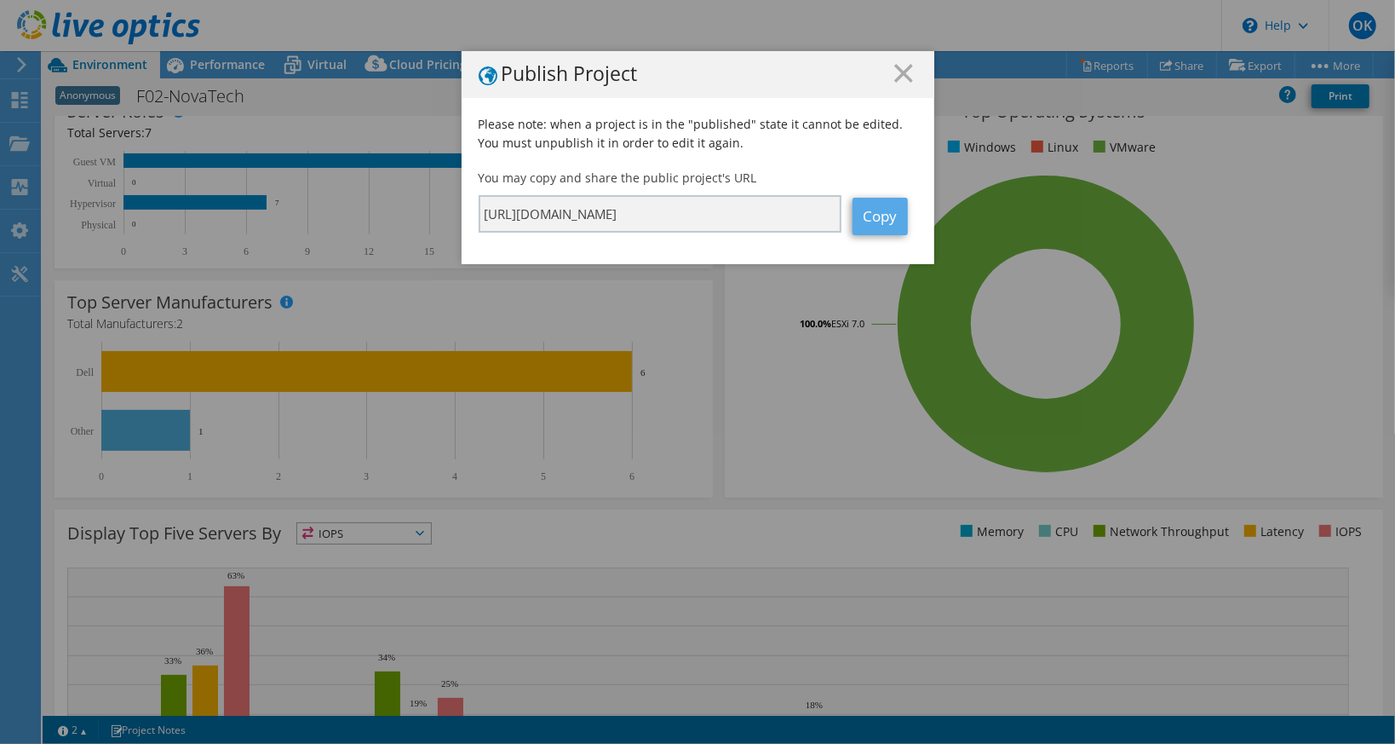
click at [866, 211] on link "Copy" at bounding box center [880, 216] width 55 height 37
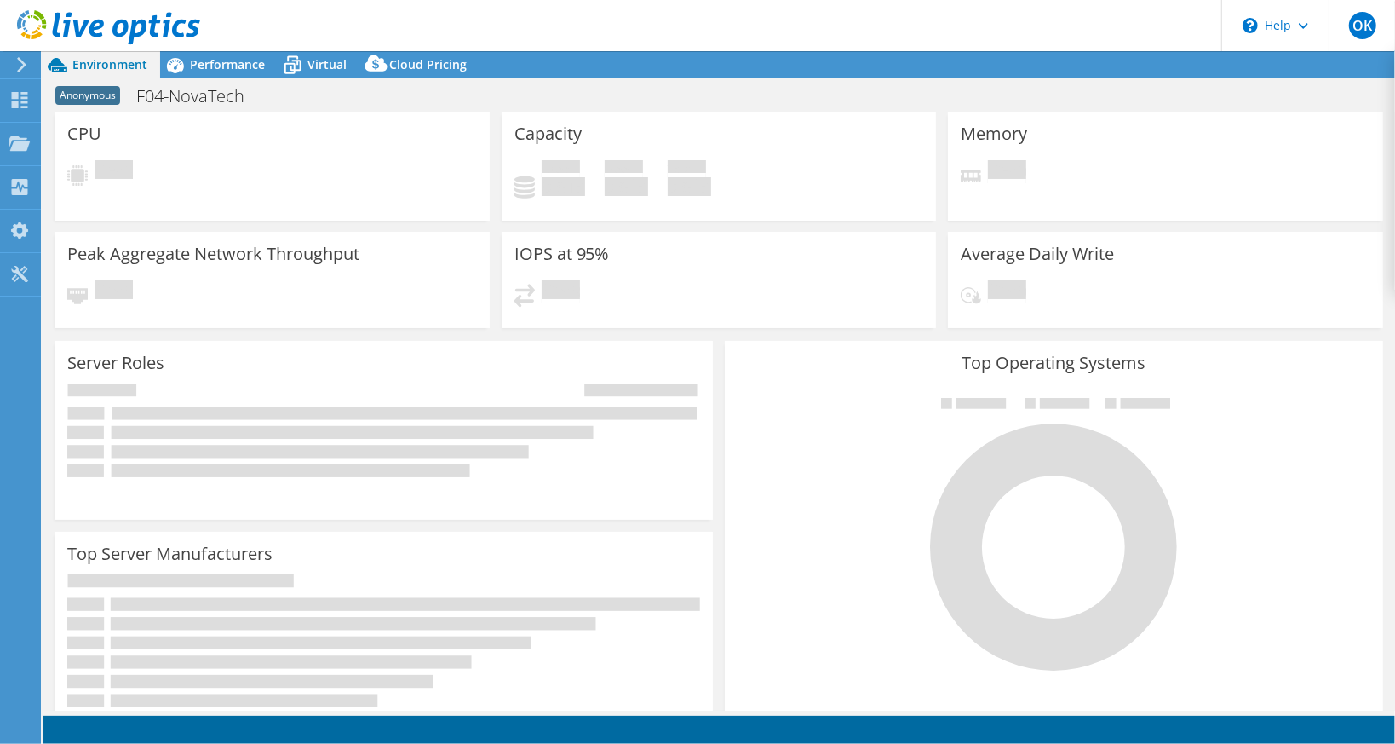
select select "USD"
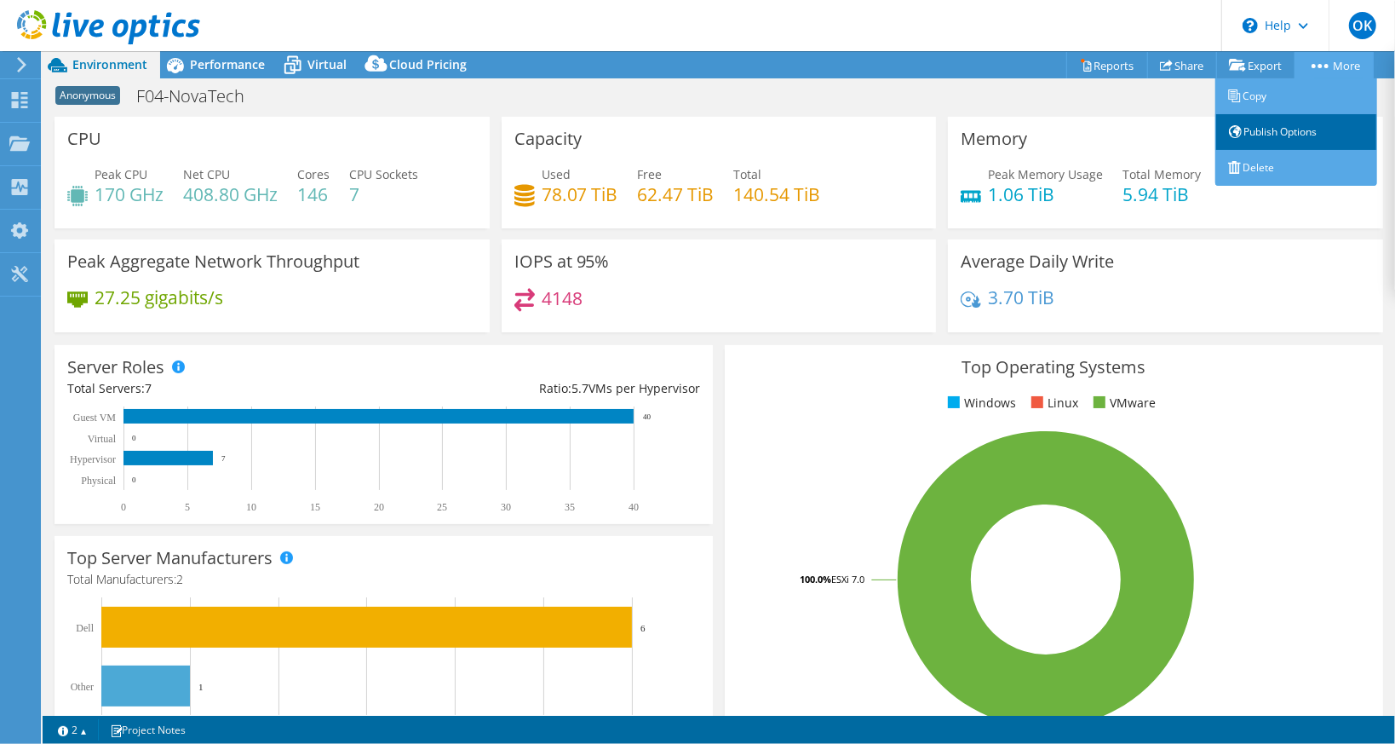
click at [1263, 124] on link "Publish Options" at bounding box center [1297, 132] width 162 height 36
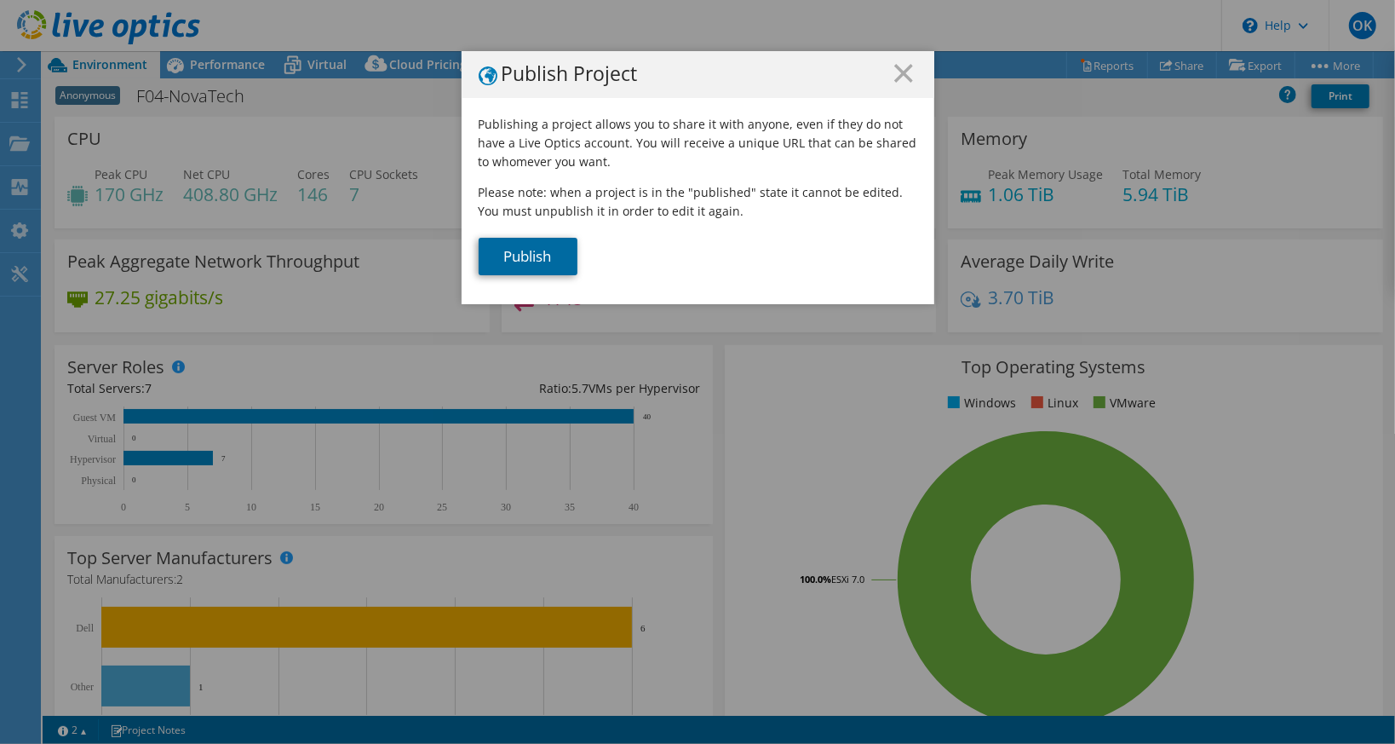
click at [554, 252] on link "Publish" at bounding box center [528, 256] width 99 height 37
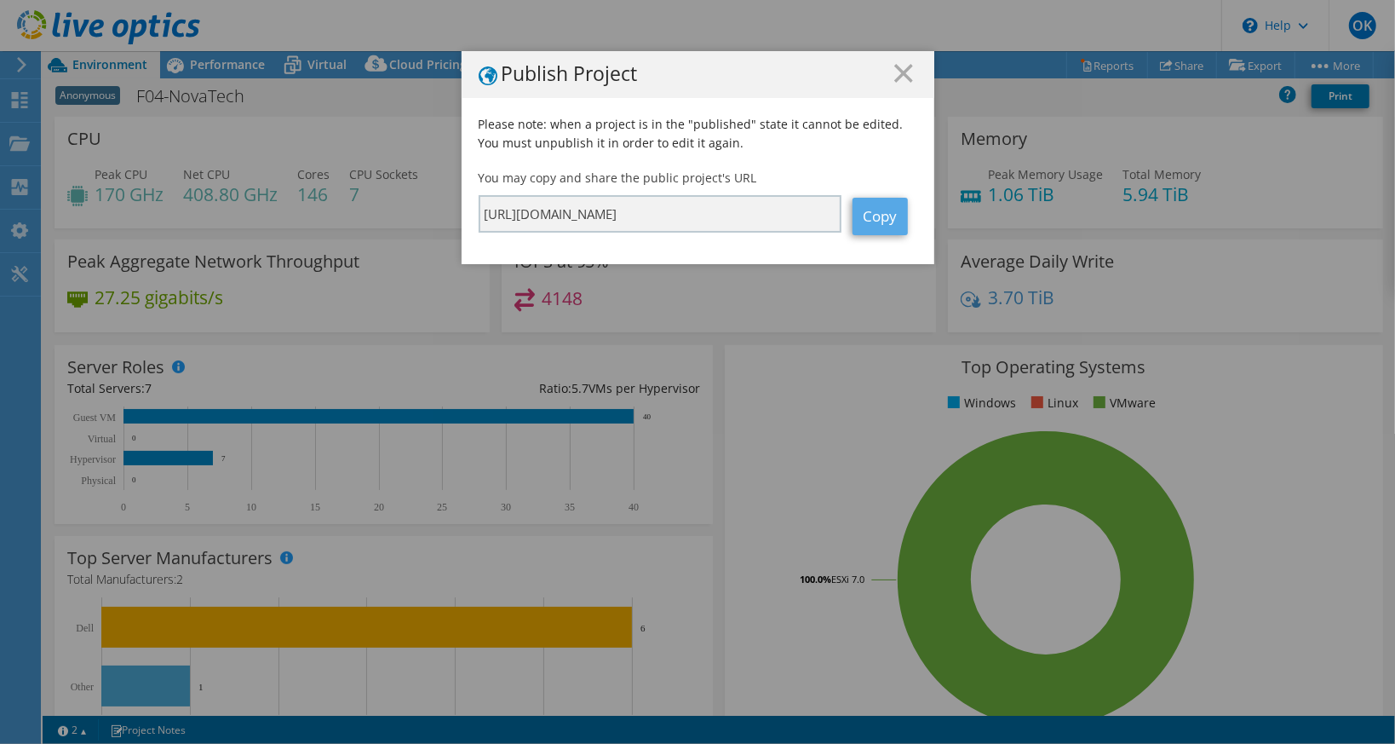
click at [871, 215] on link "Copy" at bounding box center [880, 216] width 55 height 37
click at [898, 70] on icon at bounding box center [904, 73] width 19 height 19
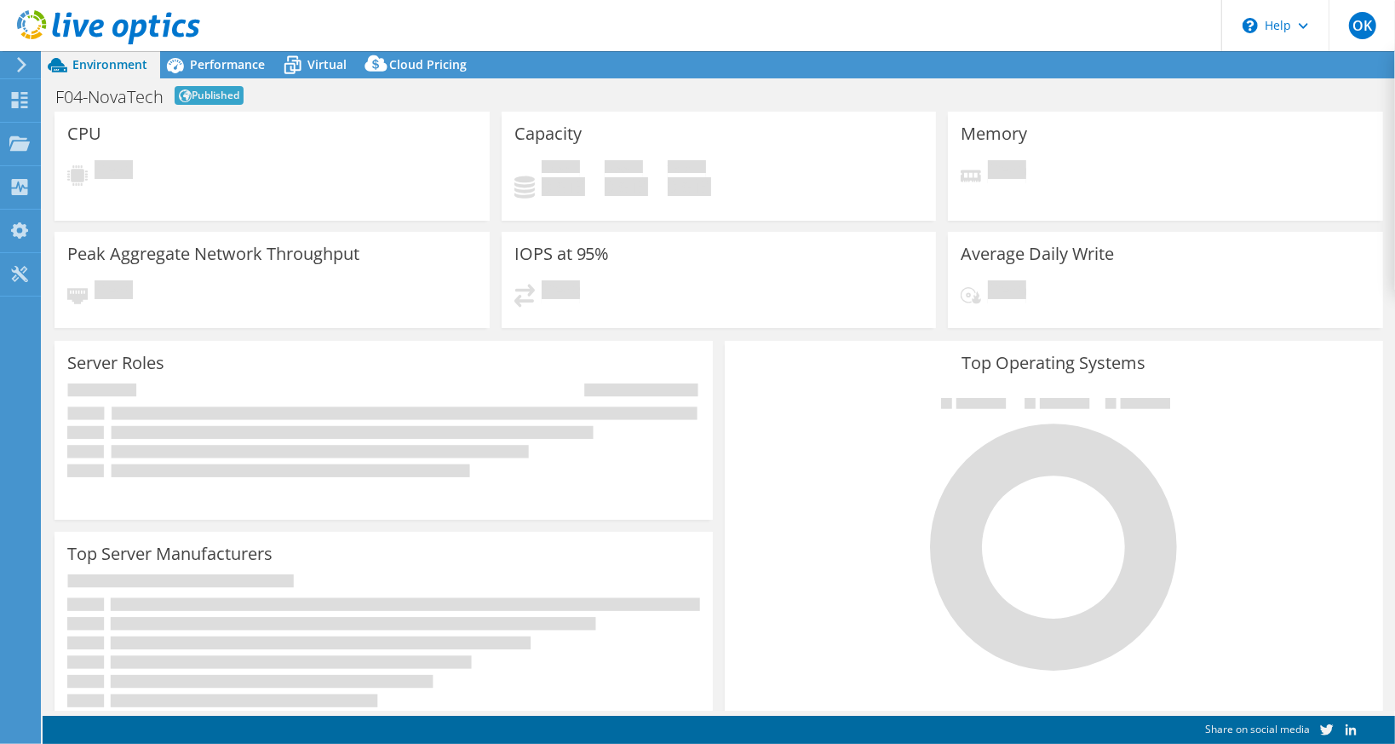
select select "USD"
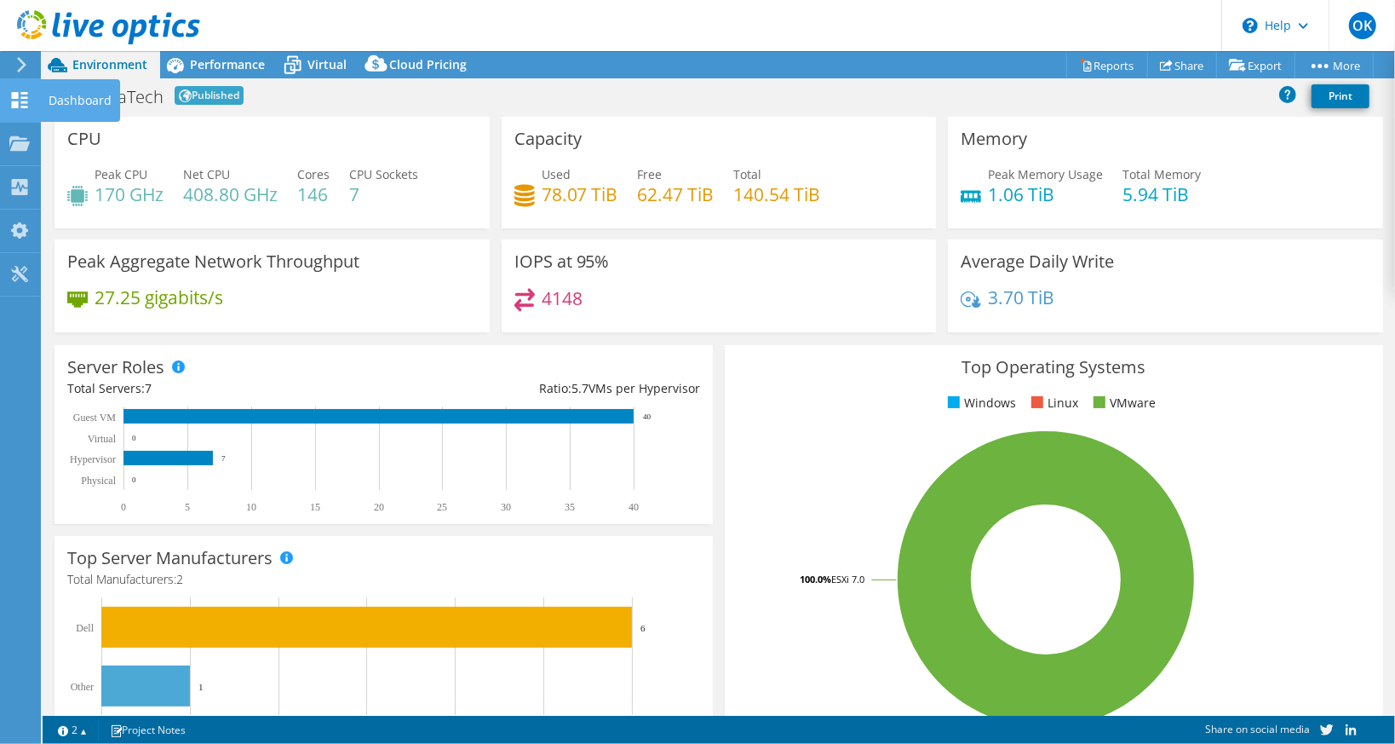
click at [86, 101] on div "Dashboard" at bounding box center [80, 100] width 80 height 43
